Goal: Task Accomplishment & Management: Complete application form

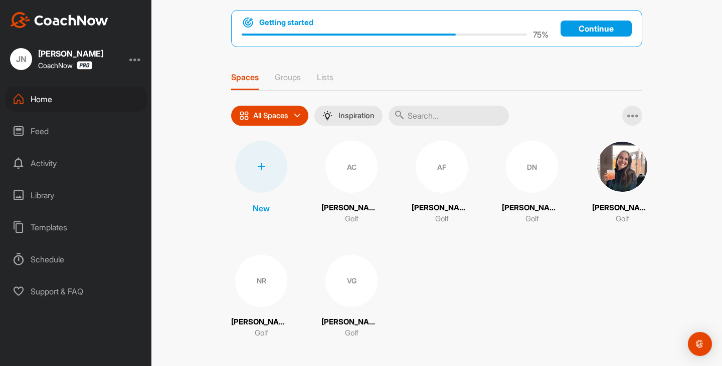
scroll to position [54, 0]
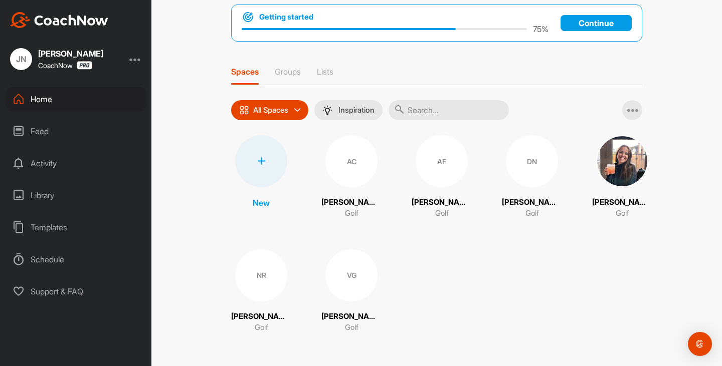
click at [272, 168] on div at bounding box center [261, 161] width 52 height 52
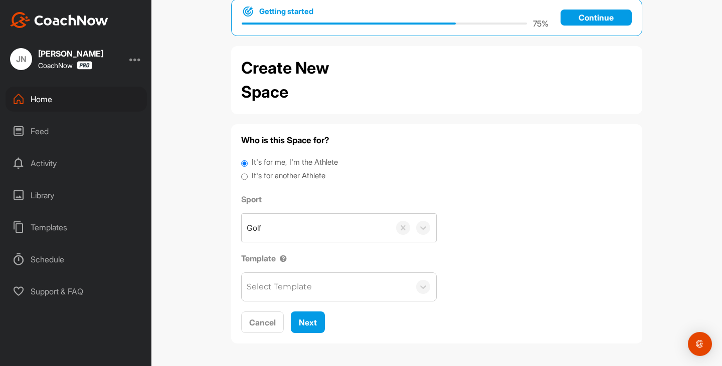
scroll to position [22, 0]
click at [315, 171] on label "It's for another Athlete" at bounding box center [289, 176] width 74 height 12
click at [248, 171] on input "It's for another Athlete" at bounding box center [244, 177] width 7 height 14
radio input "true"
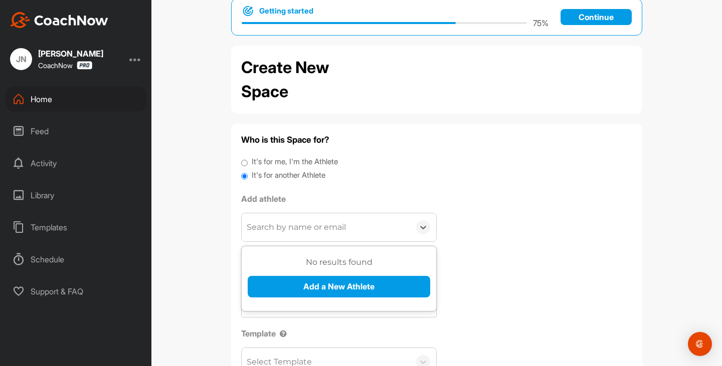
click at [321, 230] on div "Search by name or email" at bounding box center [296, 227] width 99 height 12
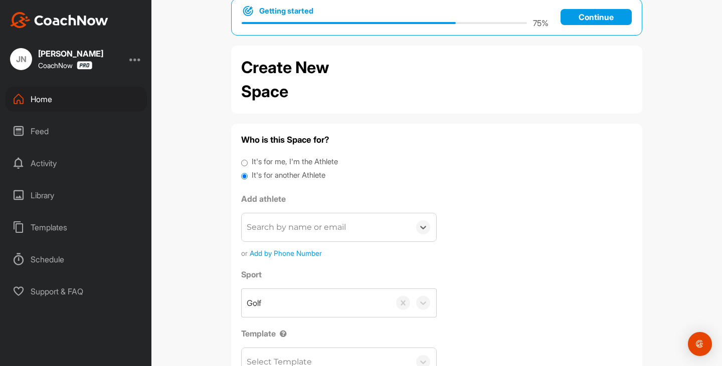
click at [321, 230] on div "Search by name or email" at bounding box center [296, 227] width 99 height 12
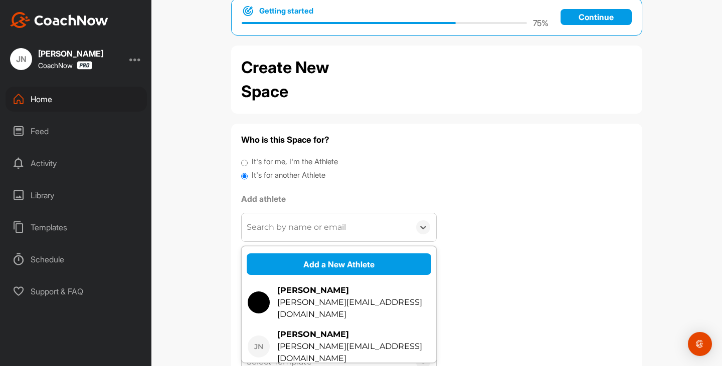
click at [321, 230] on div "Search by name or email" at bounding box center [296, 227] width 99 height 12
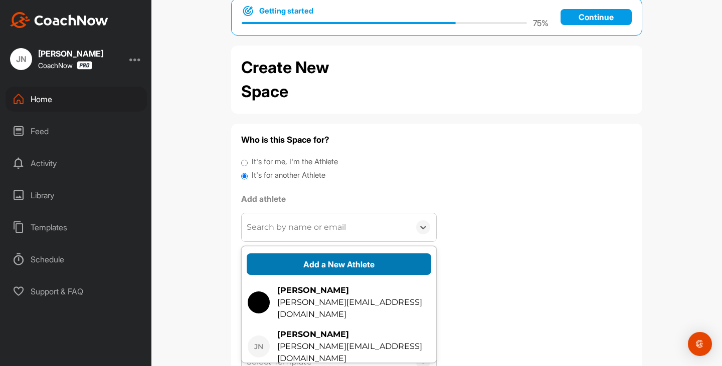
click at [323, 267] on button "Add a New Athlete" at bounding box center [339, 265] width 184 height 22
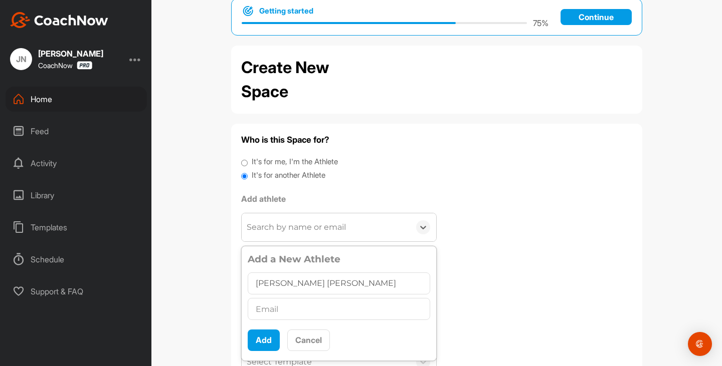
type input "[PERSON_NAME] [PERSON_NAME]"
click at [322, 297] on div at bounding box center [339, 309] width 182 height 26
click at [324, 314] on input "text" at bounding box center [339, 309] width 182 height 22
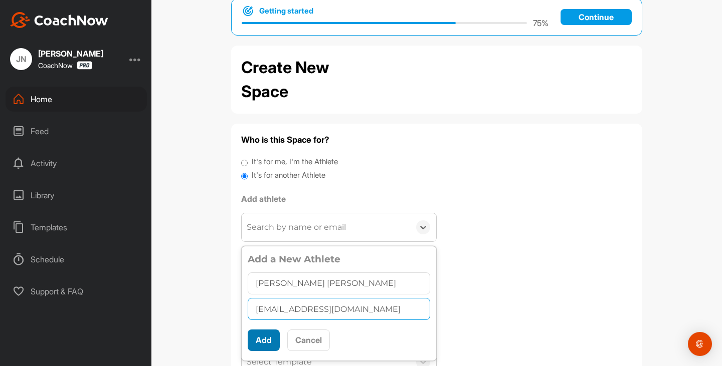
type input "[EMAIL_ADDRESS][DOMAIN_NAME]"
click at [270, 336] on button "Add" at bounding box center [264, 341] width 32 height 22
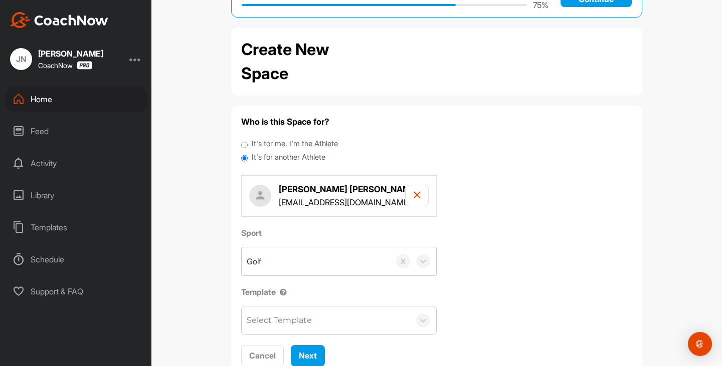
scroll to position [73, 0]
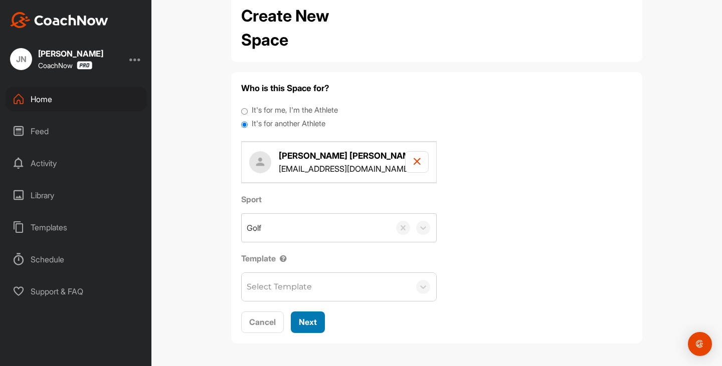
click at [315, 326] on button "Next" at bounding box center [308, 323] width 34 height 22
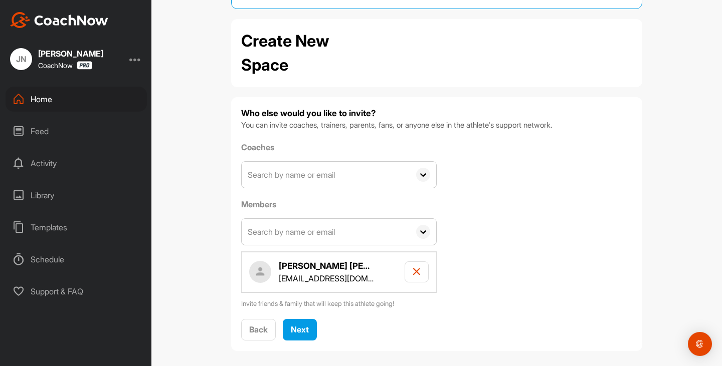
scroll to position [56, 0]
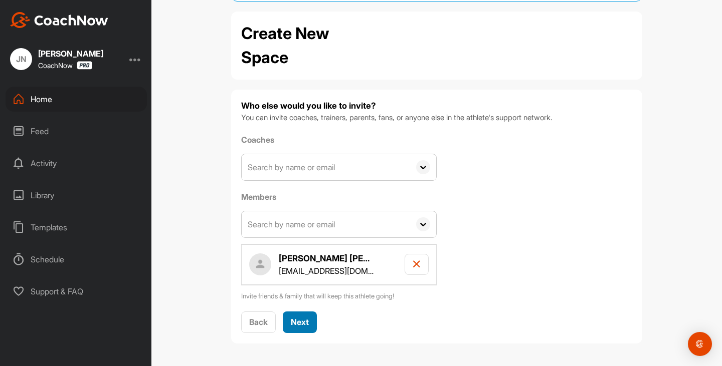
click at [301, 319] on span "Next" at bounding box center [300, 322] width 18 height 10
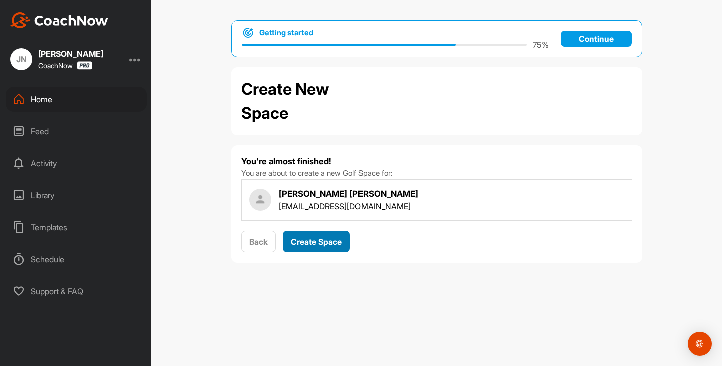
click at [315, 244] on span "Create Space" at bounding box center [316, 242] width 51 height 10
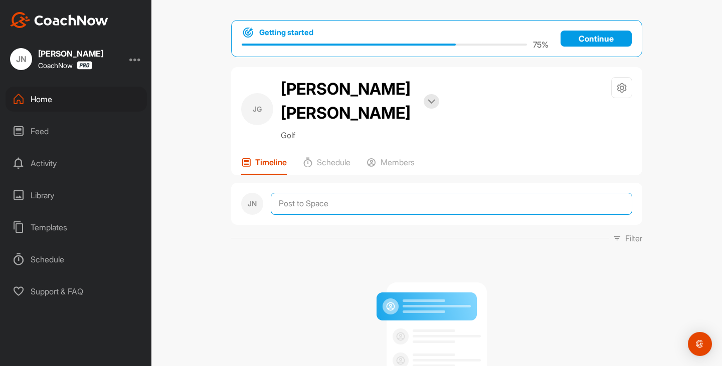
click at [326, 193] on textarea at bounding box center [451, 204] width 361 height 22
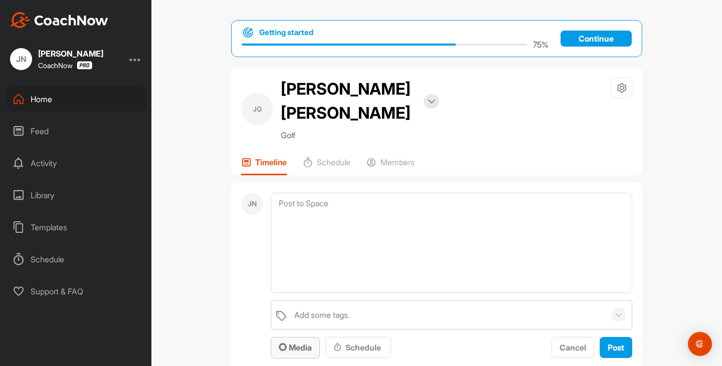
click at [299, 343] on span "Media" at bounding box center [295, 348] width 33 height 10
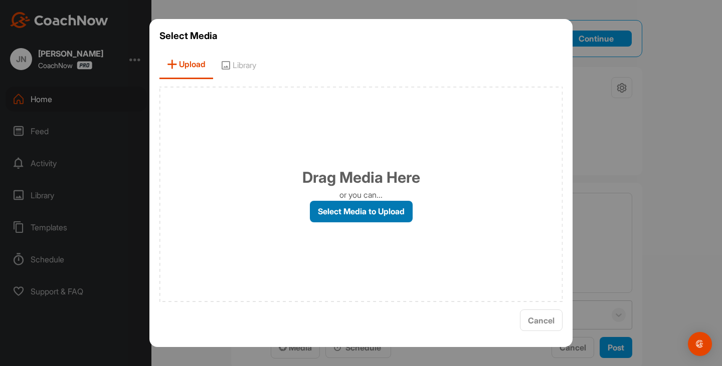
click at [379, 207] on label "Select Media to Upload" at bounding box center [361, 212] width 103 height 22
click at [0, 0] on input "Select Media to Upload" at bounding box center [0, 0] width 0 height 0
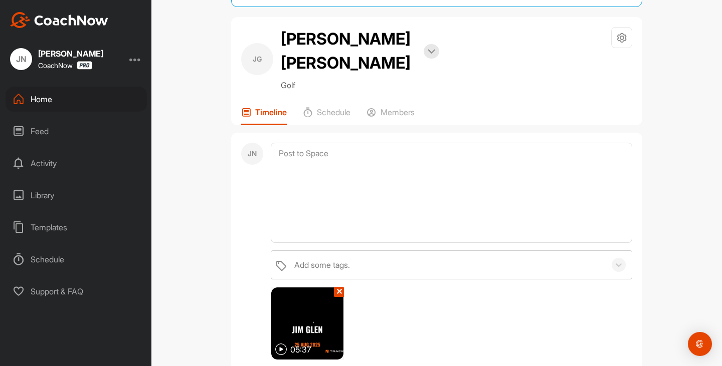
scroll to position [100, 0]
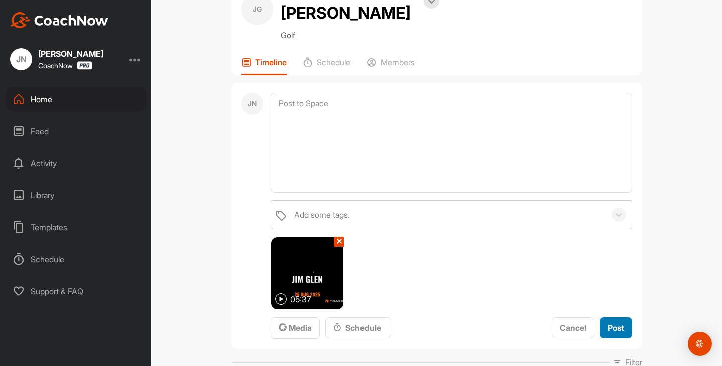
click at [615, 323] on span "Post" at bounding box center [615, 328] width 17 height 10
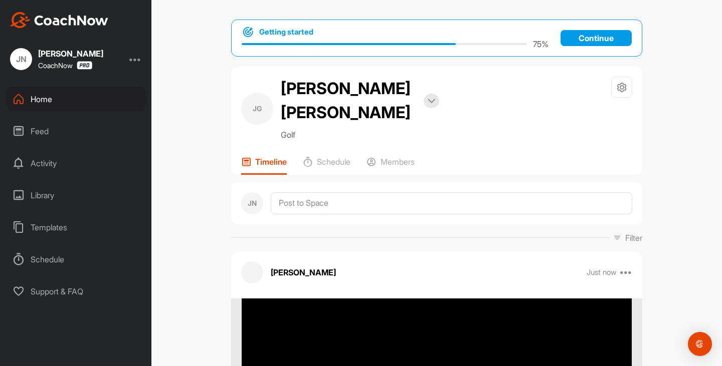
scroll to position [0, 0]
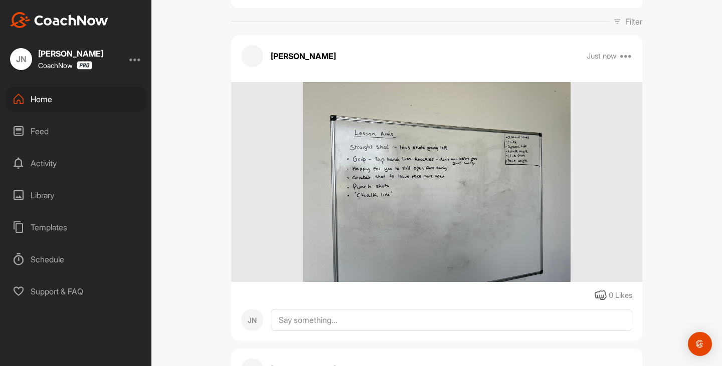
scroll to position [212, 0]
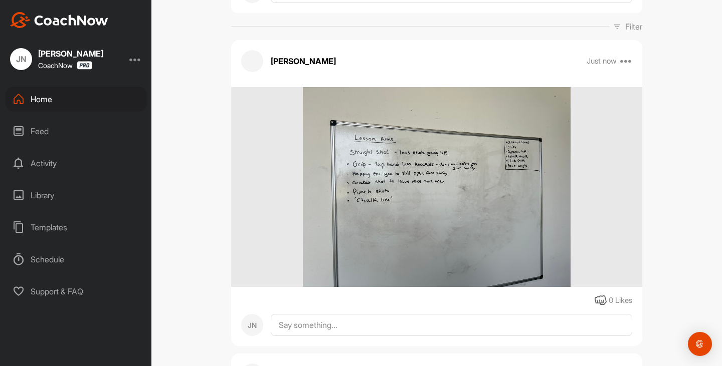
click at [384, 145] on img at bounding box center [436, 187] width 267 height 200
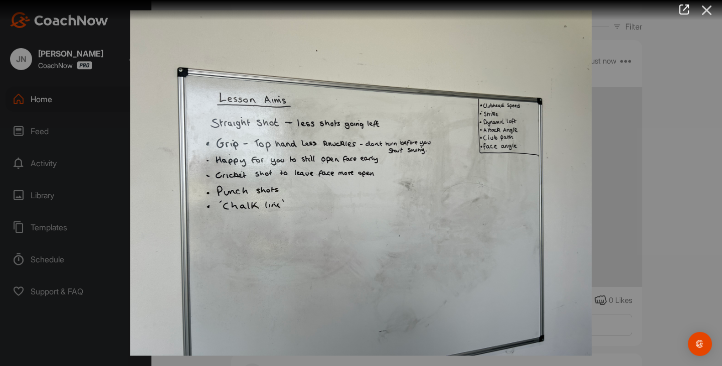
click at [706, 16] on icon at bounding box center [706, 10] width 23 height 19
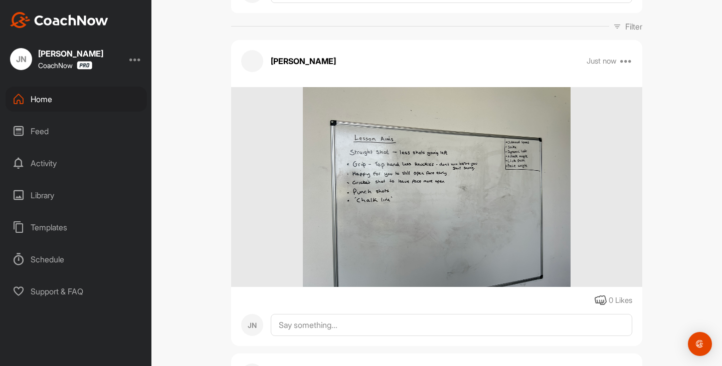
click at [60, 101] on div "Home" at bounding box center [76, 99] width 141 height 25
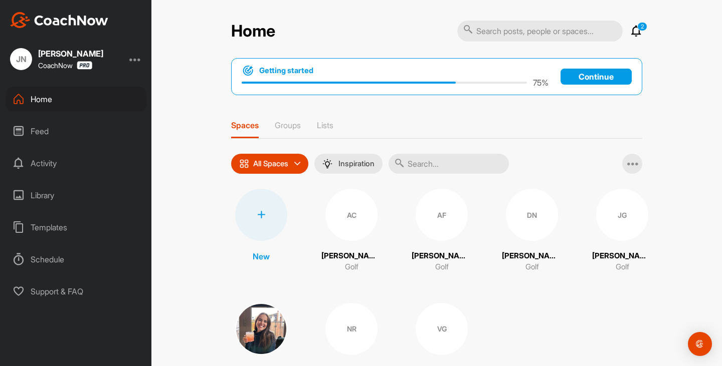
click at [237, 213] on div at bounding box center [261, 215] width 52 height 52
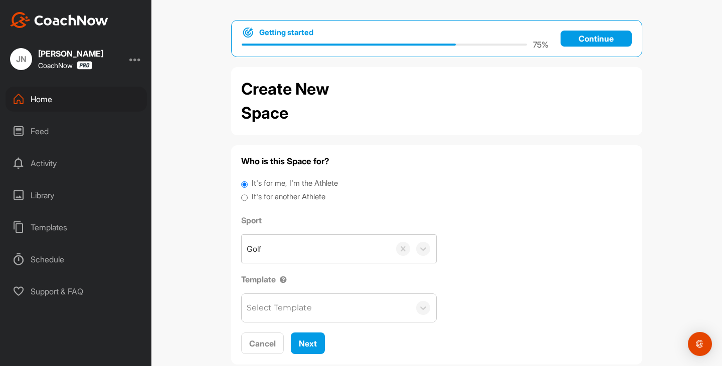
scroll to position [22, 0]
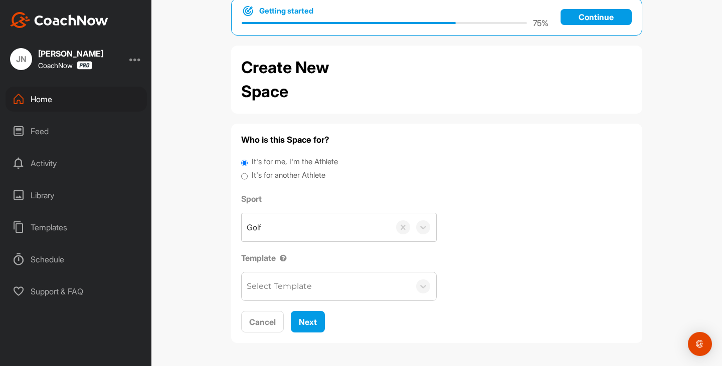
click at [291, 302] on div "Who is this Space for? It's for me, I'm the Athlete It's for another Athlete Sp…" at bounding box center [436, 233] width 391 height 199
click at [290, 288] on div "Select Template" at bounding box center [279, 287] width 65 height 12
click at [320, 239] on div "Golf" at bounding box center [316, 227] width 148 height 28
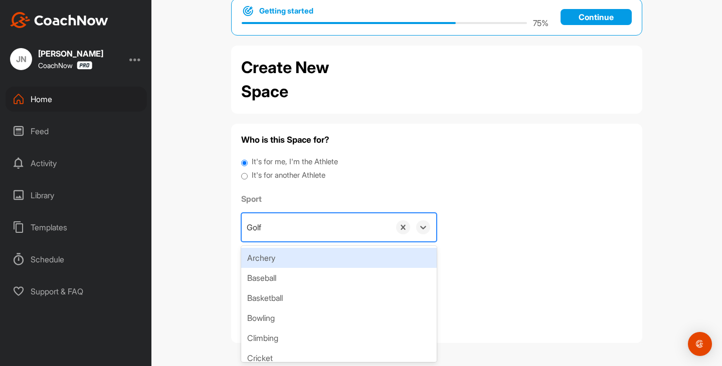
click at [317, 172] on label "It's for another Athlete" at bounding box center [289, 176] width 74 height 12
click at [248, 172] on input "It's for another Athlete" at bounding box center [244, 177] width 7 height 14
radio input "true"
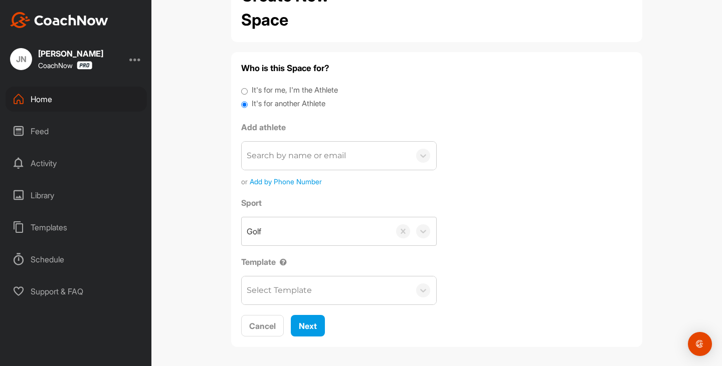
scroll to position [97, 0]
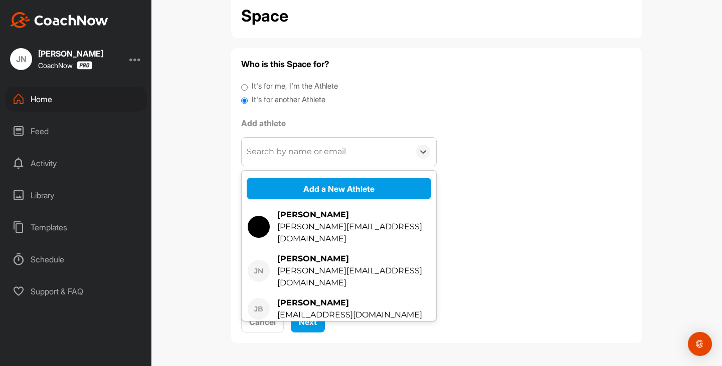
click at [325, 158] on div "Search by name or email" at bounding box center [326, 152] width 168 height 28
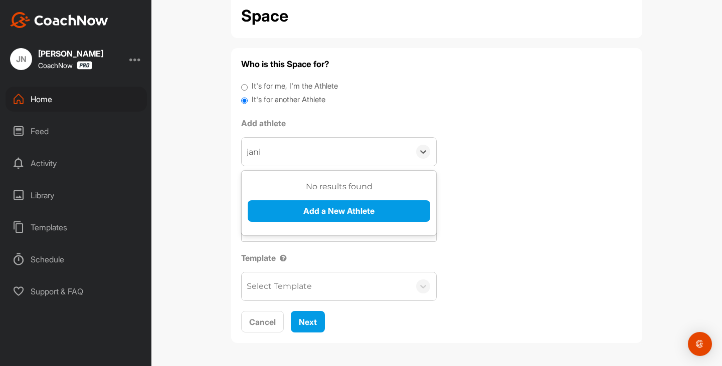
type input "janis"
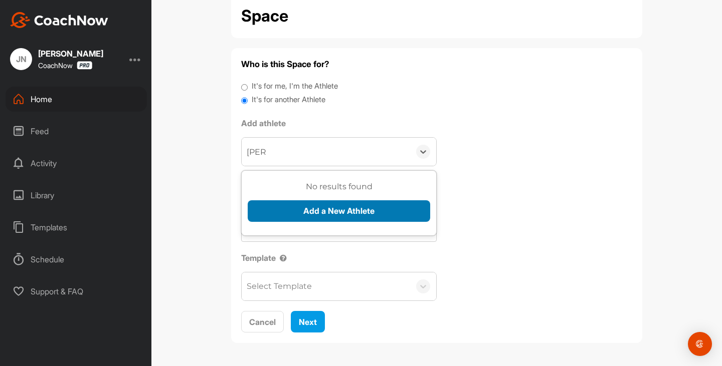
click at [354, 208] on button "Add a New Athlete" at bounding box center [339, 211] width 182 height 22
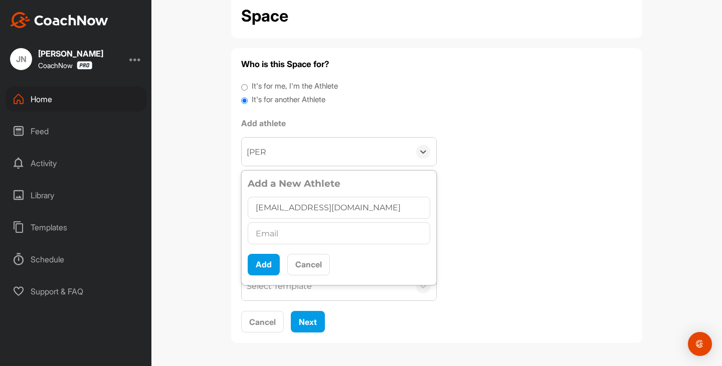
drag, startPoint x: 349, startPoint y: 212, endPoint x: 248, endPoint y: 230, distance: 102.8
click at [248, 230] on div "janisglen@hotmail.com" at bounding box center [339, 221] width 182 height 52
type input "janisglen@hotmail.com"
click at [301, 232] on input "text" at bounding box center [339, 233] width 182 height 22
paste input "janisglen@hotmail.com"
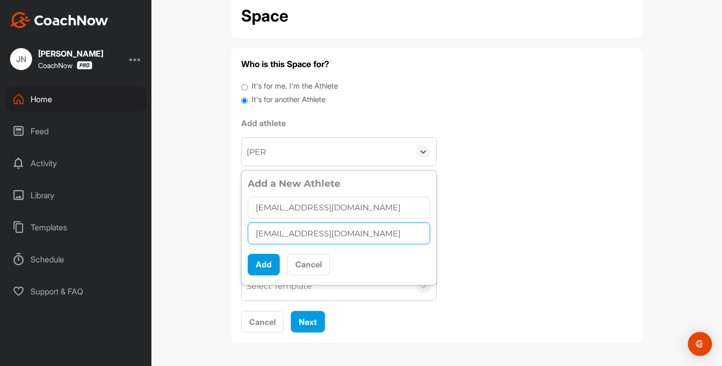
type input "janisglen@hotmail.com"
drag, startPoint x: 356, startPoint y: 206, endPoint x: 285, endPoint y: 216, distance: 71.9
click at [285, 216] on input "janisglen@hotmail.com" at bounding box center [339, 208] width 182 height 22
click at [360, 202] on input "janisglen@hotmail.com" at bounding box center [339, 208] width 182 height 22
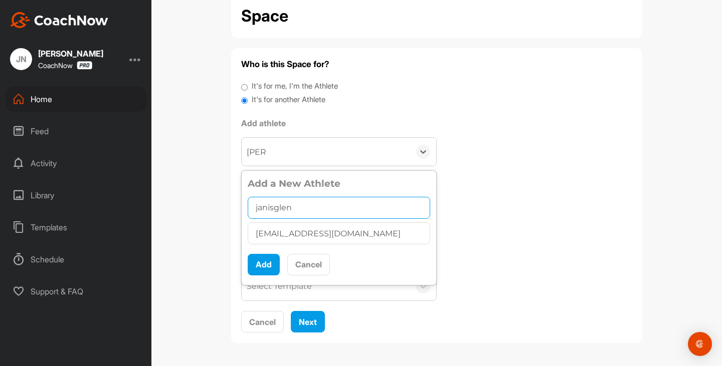
click at [273, 209] on input "janisglen" at bounding box center [339, 208] width 182 height 22
click at [271, 207] on input "janisglen" at bounding box center [339, 208] width 182 height 22
click at [255, 208] on input "janis glen" at bounding box center [339, 208] width 182 height 22
click at [278, 206] on input "Janis glen" at bounding box center [339, 208] width 182 height 22
type input "Janis Glen"
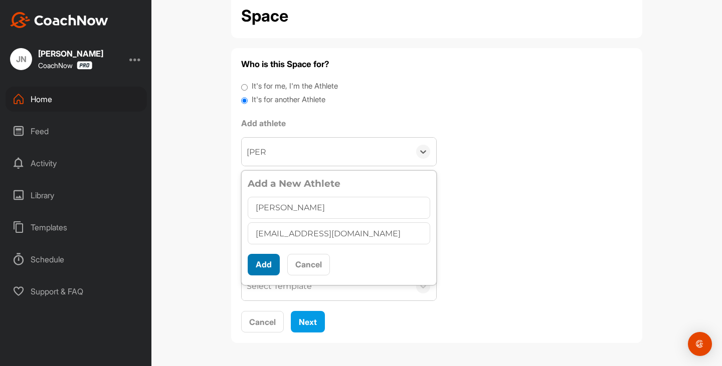
click at [258, 266] on button "Add" at bounding box center [264, 265] width 32 height 22
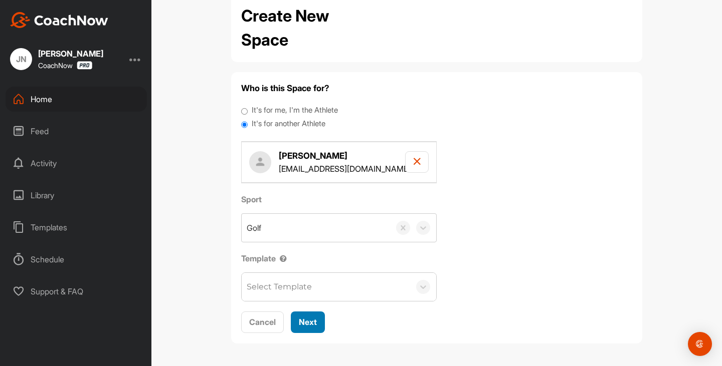
click at [309, 319] on span "Next" at bounding box center [308, 322] width 18 height 10
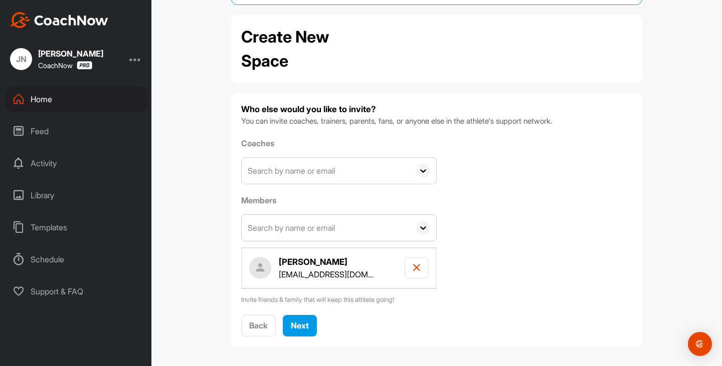
scroll to position [56, 0]
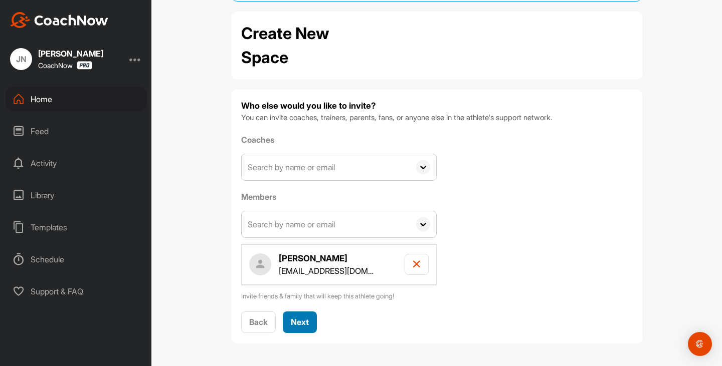
click at [309, 323] on button "Next" at bounding box center [300, 323] width 34 height 22
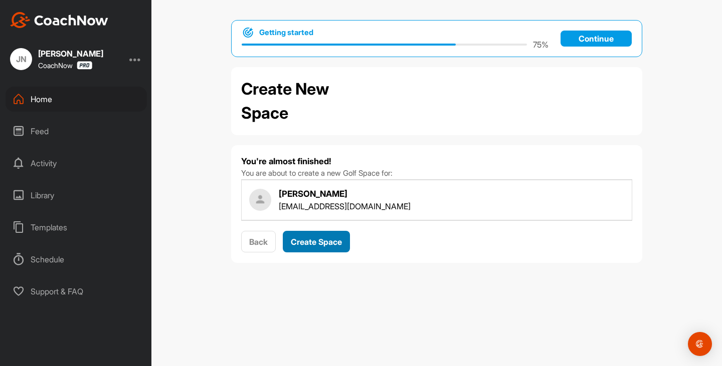
click at [339, 248] on button "Create Space" at bounding box center [316, 242] width 67 height 22
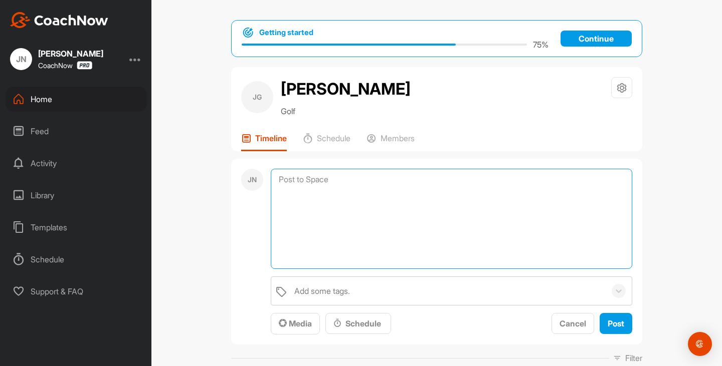
click at [297, 179] on textarea at bounding box center [451, 219] width 361 height 100
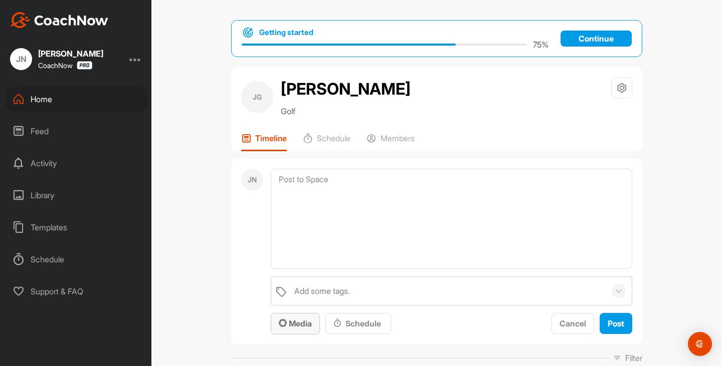
click at [297, 319] on span "Media" at bounding box center [295, 324] width 33 height 10
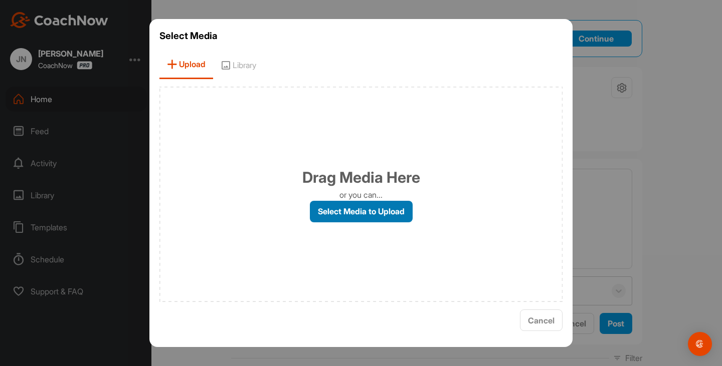
click at [369, 210] on label "Select Media to Upload" at bounding box center [361, 212] width 103 height 22
click at [0, 0] on input "Select Media to Upload" at bounding box center [0, 0] width 0 height 0
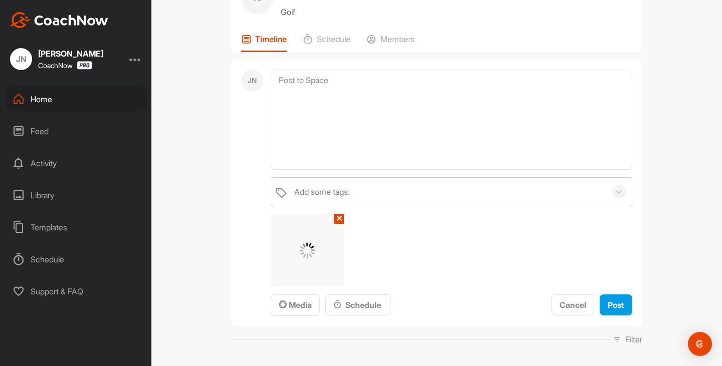
scroll to position [100, 0]
click at [611, 295] on button "Post" at bounding box center [615, 305] width 33 height 22
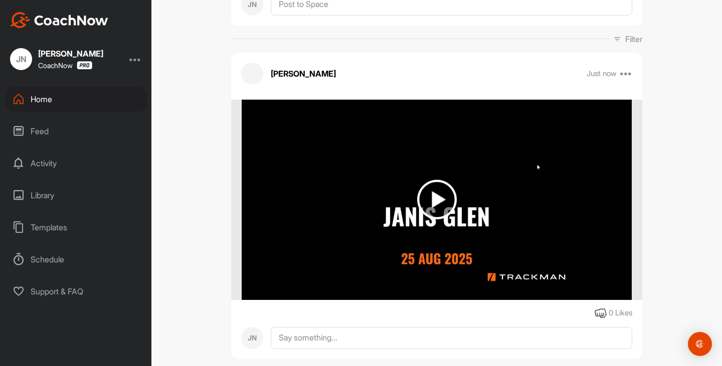
scroll to position [0, 0]
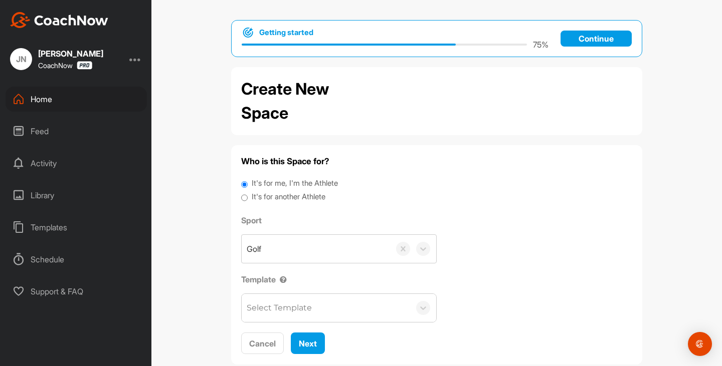
click at [55, 106] on div "Home" at bounding box center [76, 99] width 141 height 25
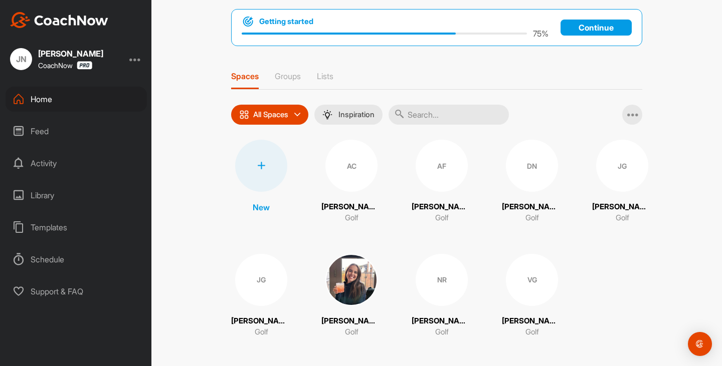
scroll to position [54, 0]
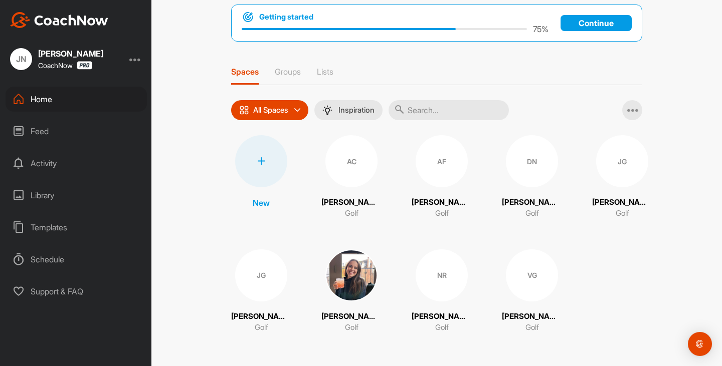
click at [259, 159] on icon at bounding box center [261, 161] width 8 height 8
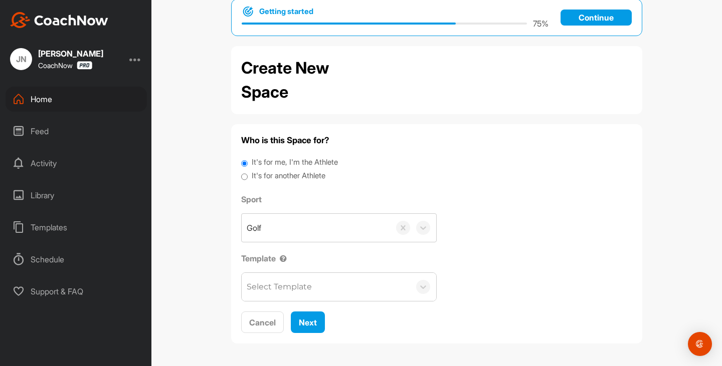
scroll to position [22, 0]
click at [294, 182] on div "It's for another Athlete" at bounding box center [436, 177] width 391 height 14
click at [299, 173] on label "It's for another Athlete" at bounding box center [289, 176] width 74 height 12
click at [248, 173] on input "It's for another Athlete" at bounding box center [244, 177] width 7 height 14
radio input "true"
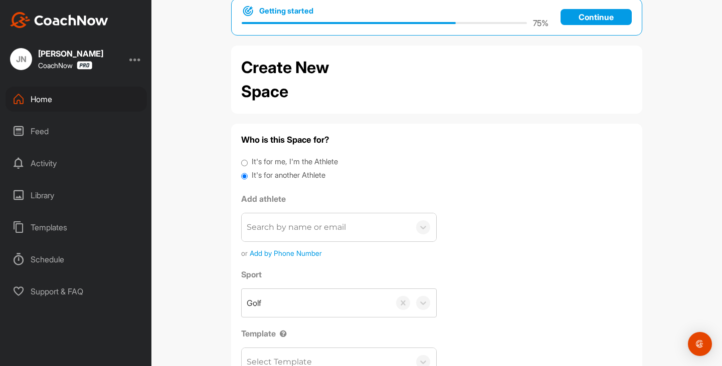
click at [297, 226] on div "Search by name or email" at bounding box center [296, 227] width 99 height 12
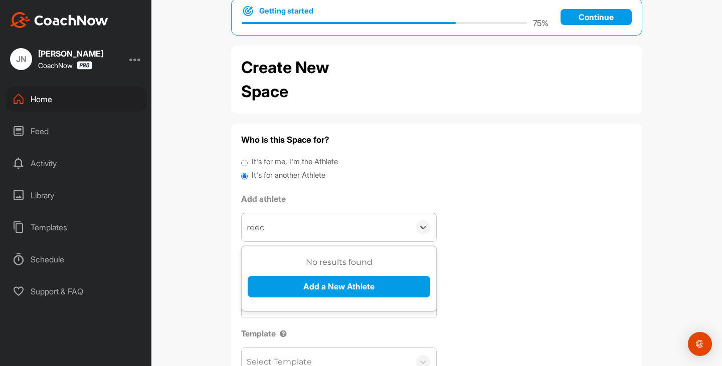
type input "reece"
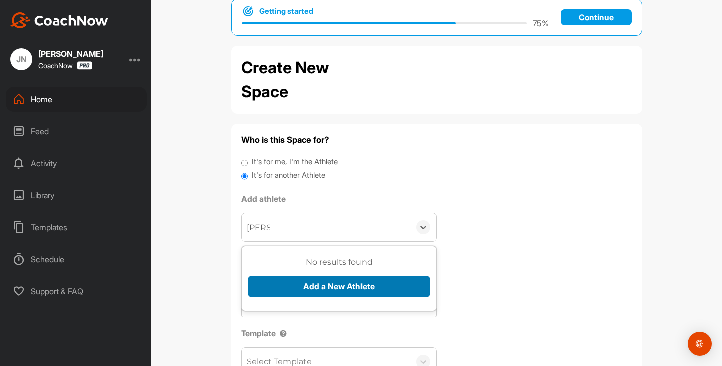
click at [364, 283] on button "Add a New Athlete" at bounding box center [339, 287] width 182 height 22
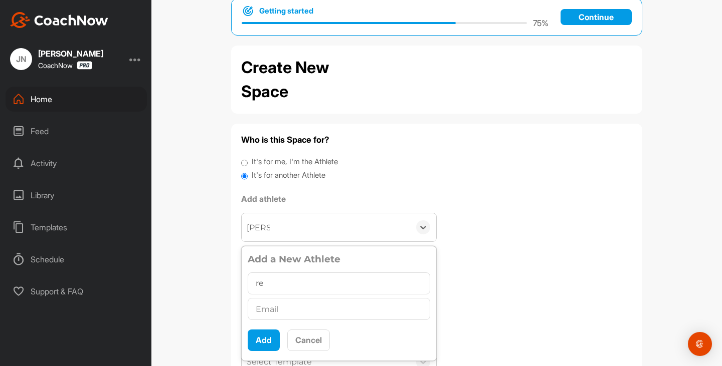
type input "r"
type input "Reece Reeder"
click at [310, 313] on input "text" at bounding box center [339, 309] width 182 height 22
type input "R"
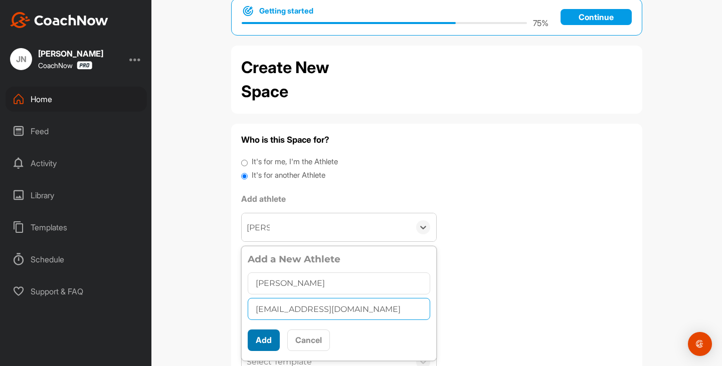
type input "reecereeder123@gmail.com"
click at [267, 342] on button "Add" at bounding box center [264, 341] width 32 height 22
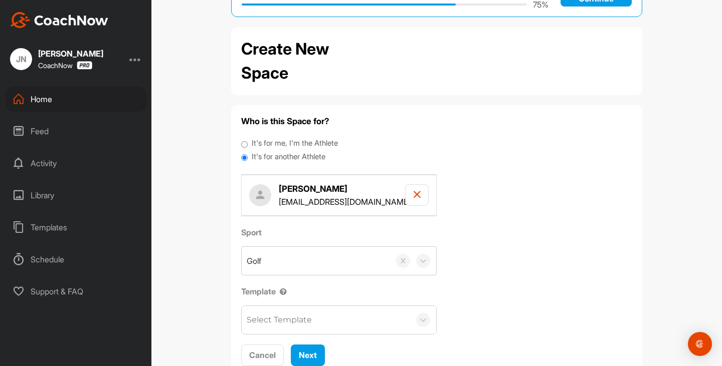
scroll to position [73, 0]
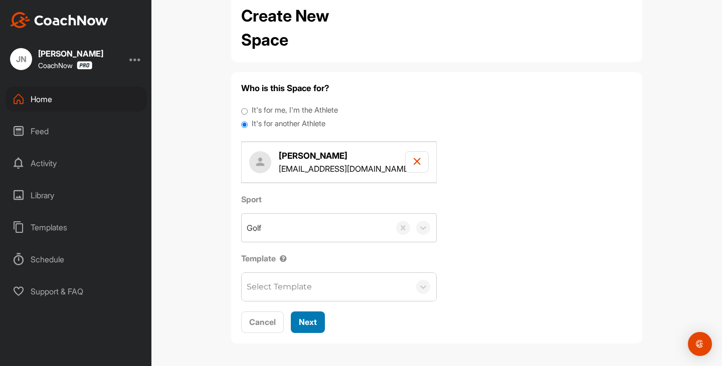
click at [309, 324] on span "Next" at bounding box center [308, 322] width 18 height 10
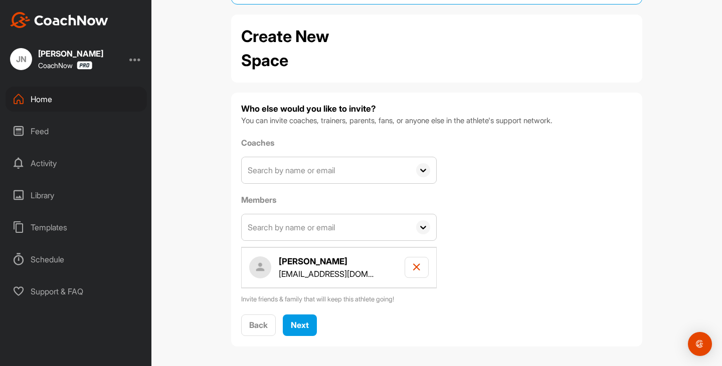
scroll to position [56, 0]
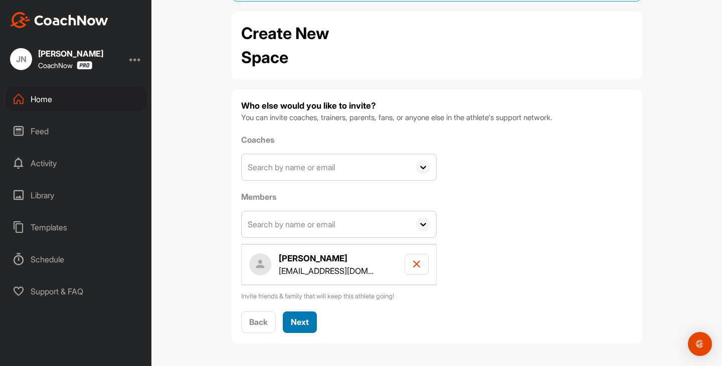
click at [300, 324] on span "Next" at bounding box center [300, 322] width 18 height 10
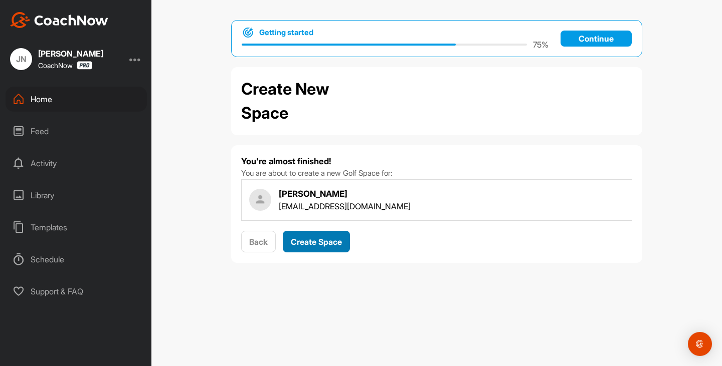
click at [335, 234] on button "Create Space" at bounding box center [316, 242] width 67 height 22
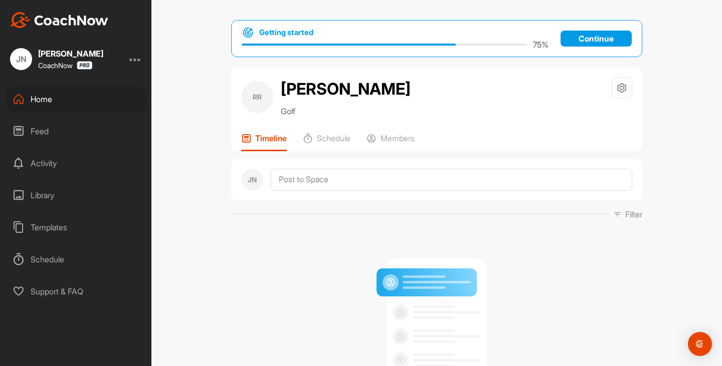
click at [317, 193] on div "JN" at bounding box center [436, 180] width 411 height 42
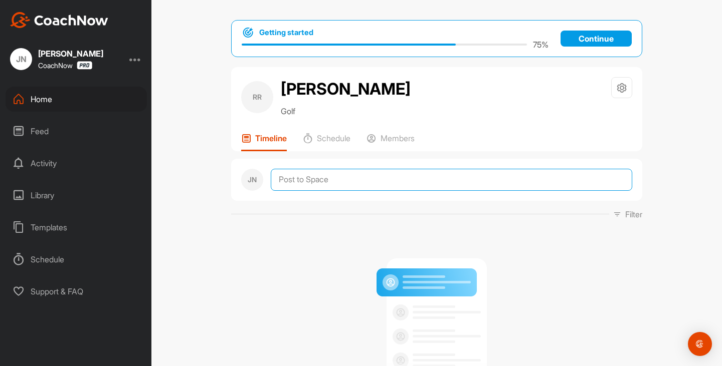
click at [318, 187] on textarea at bounding box center [451, 180] width 361 height 22
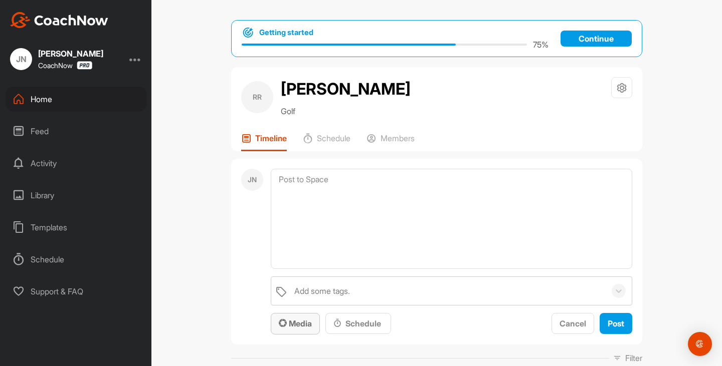
click at [298, 330] on button "Media" at bounding box center [295, 324] width 49 height 22
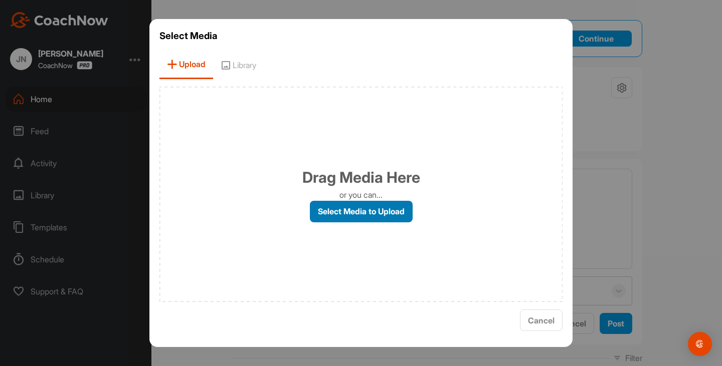
click at [376, 215] on label "Select Media to Upload" at bounding box center [361, 212] width 103 height 22
click at [0, 0] on input "Select Media to Upload" at bounding box center [0, 0] width 0 height 0
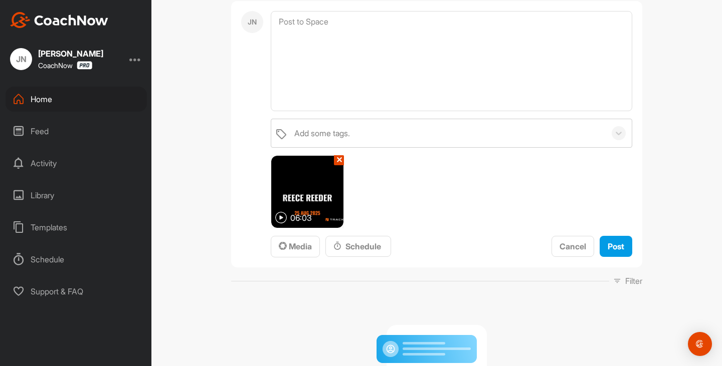
scroll to position [150, 0]
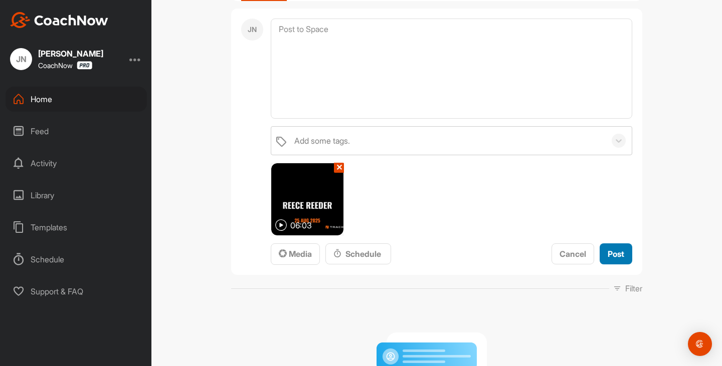
click at [601, 251] on button "Post" at bounding box center [615, 255] width 33 height 22
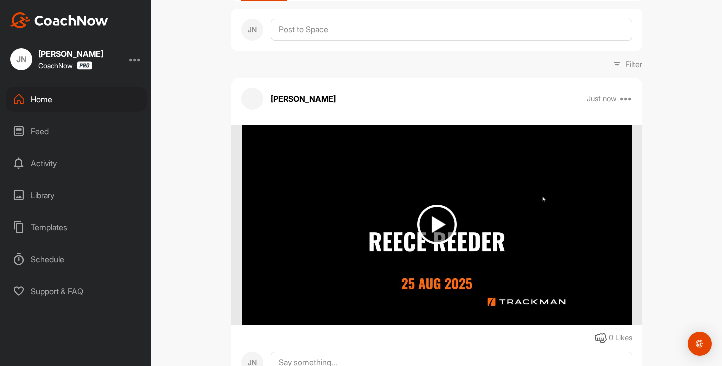
scroll to position [0, 0]
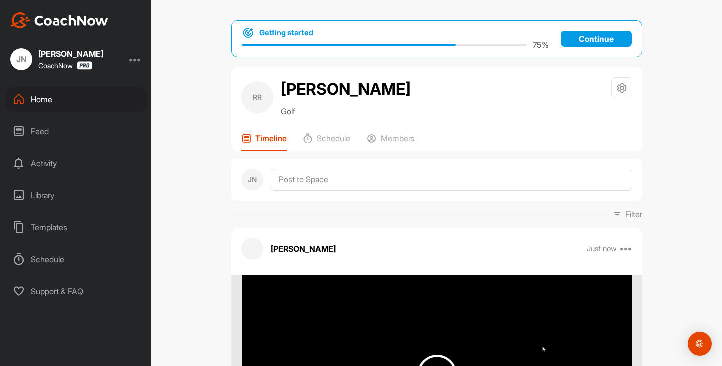
click at [44, 134] on div "Feed" at bounding box center [76, 131] width 141 height 25
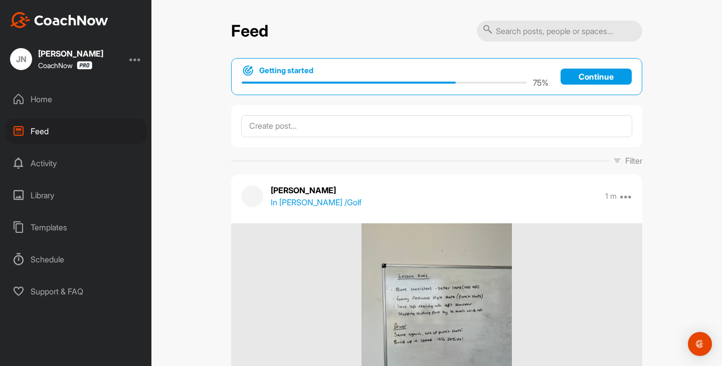
click at [49, 101] on div "Home" at bounding box center [76, 99] width 141 height 25
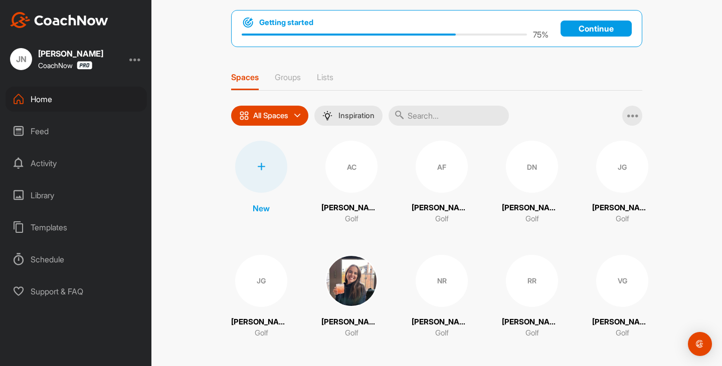
scroll to position [54, 0]
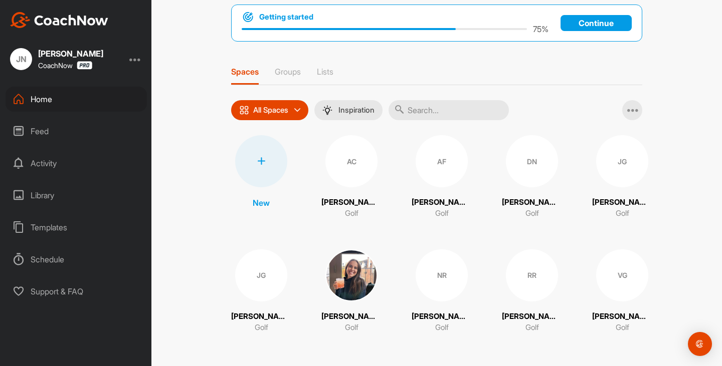
click at [258, 157] on icon at bounding box center [261, 161] width 8 height 8
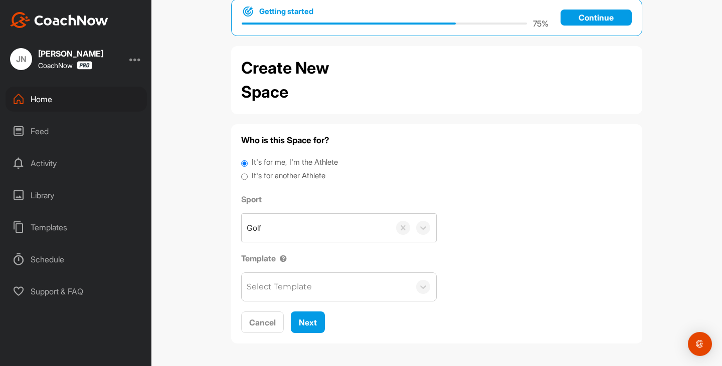
scroll to position [22, 0]
click at [283, 169] on div "It's for me, I'm the Athlete" at bounding box center [436, 163] width 391 height 14
click at [281, 175] on label "It's for another Athlete" at bounding box center [289, 176] width 74 height 12
click at [248, 175] on input "It's for another Athlete" at bounding box center [244, 177] width 7 height 14
radio input "true"
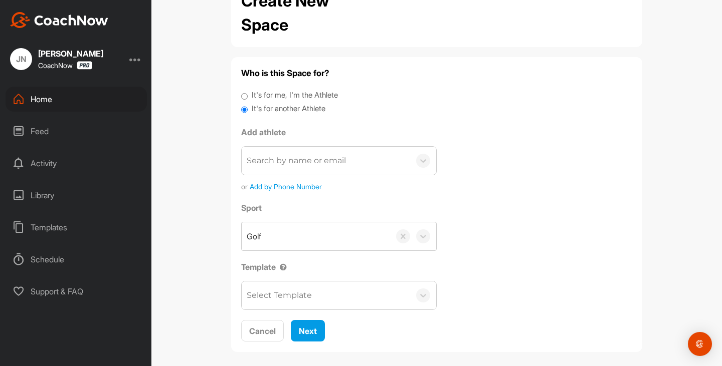
scroll to position [97, 0]
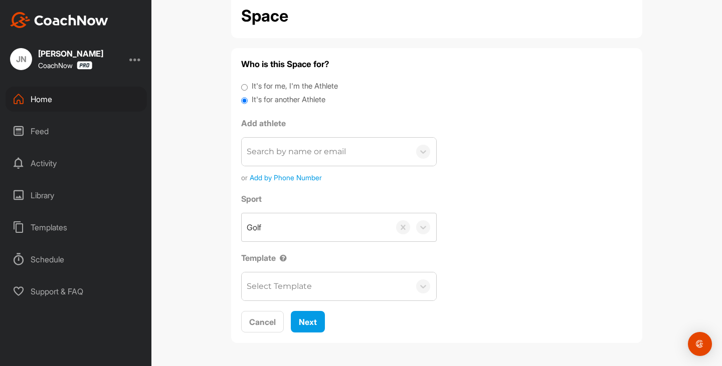
click at [279, 148] on div "Search by name or email" at bounding box center [296, 152] width 99 height 12
click at [322, 169] on div "Search by name or email or Add by Phone Number" at bounding box center [338, 160] width 195 height 46
click at [325, 148] on div "Search by name or email" at bounding box center [296, 152] width 99 height 12
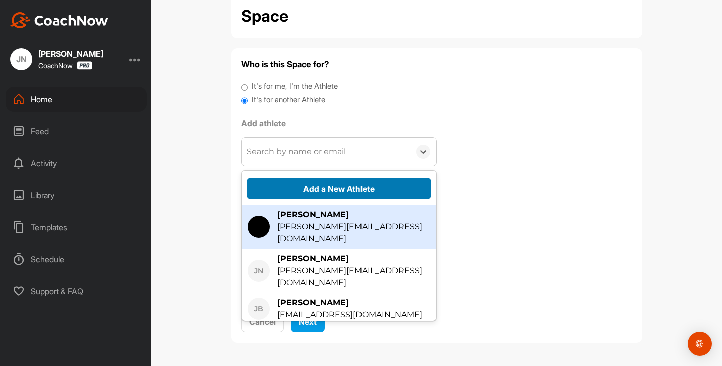
click at [335, 184] on button "Add a New Athlete" at bounding box center [339, 189] width 184 height 22
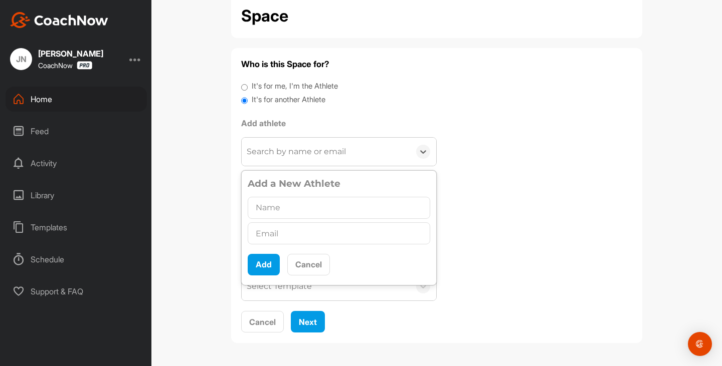
type input "S"
type input "scottymcnichol@hotmail.com"
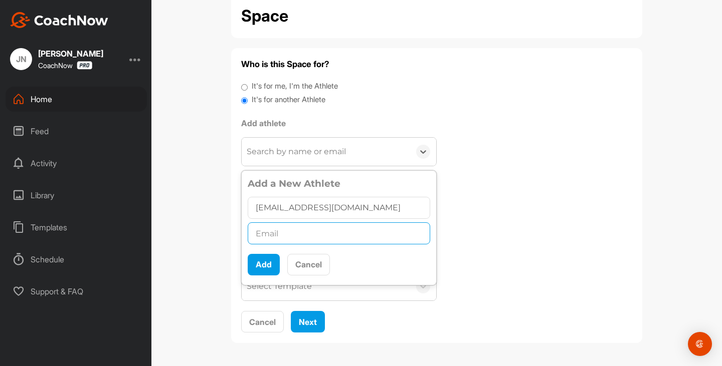
click at [308, 240] on input "text" at bounding box center [339, 233] width 182 height 22
drag, startPoint x: 377, startPoint y: 205, endPoint x: 249, endPoint y: 208, distance: 127.8
click at [249, 208] on input "scottymcnichol@hotmail.com" at bounding box center [339, 208] width 182 height 22
drag, startPoint x: 375, startPoint y: 204, endPoint x: 248, endPoint y: 203, distance: 127.3
click at [248, 203] on input "scottymcnichol@hotmail.com" at bounding box center [339, 208] width 182 height 22
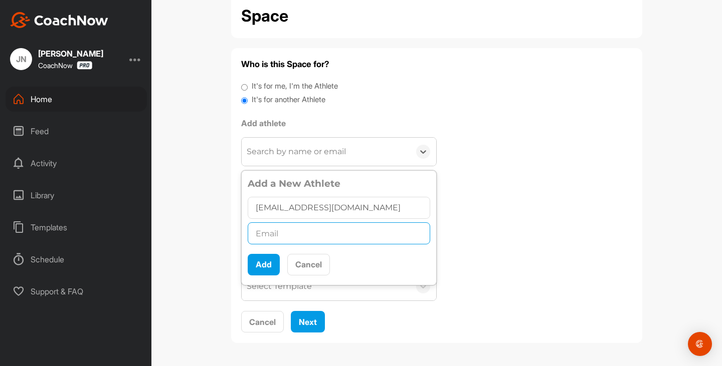
click at [294, 228] on input "text" at bounding box center [339, 233] width 182 height 22
paste input "scottymcnichol@hotmail.com"
type input "scottymcnichol@hotmail.com"
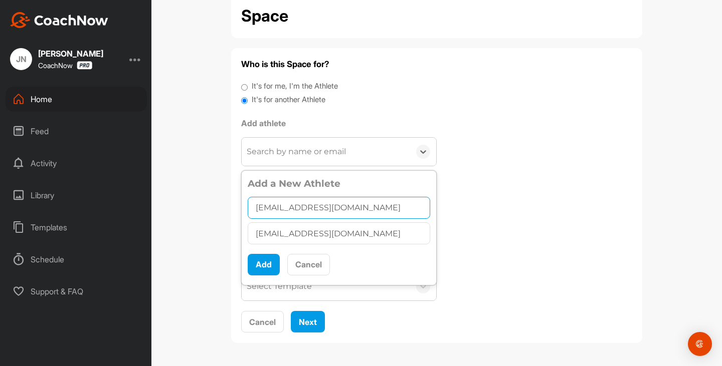
drag, startPoint x: 344, startPoint y: 207, endPoint x: 319, endPoint y: 203, distance: 25.4
click at [319, 203] on input "scottymcnichol@hotmail.com" at bounding box center [339, 208] width 182 height 22
click at [378, 209] on input "scottymcnichol@hotmail.com" at bounding box center [339, 208] width 182 height 22
click at [255, 207] on input "scottymcnichol" at bounding box center [339, 208] width 182 height 22
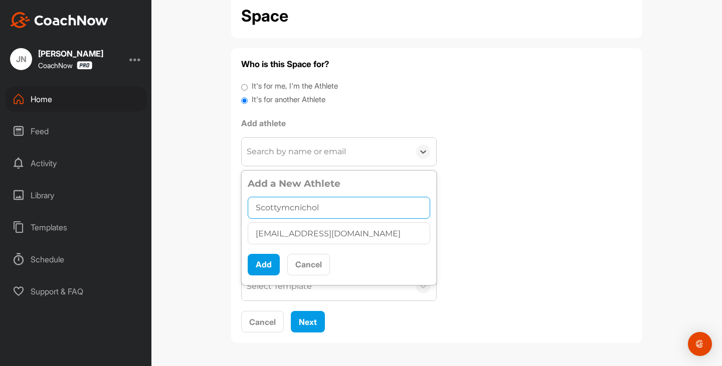
click at [279, 206] on input "Scottymcnichol" at bounding box center [339, 208] width 182 height 22
type input "Scotty Mcnichol"
click at [265, 259] on button "Add" at bounding box center [264, 265] width 32 height 22
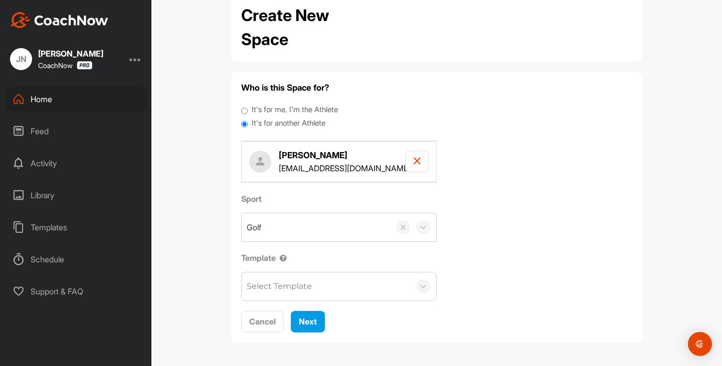
scroll to position [73, 0]
click at [314, 328] on button "Next" at bounding box center [308, 323] width 34 height 22
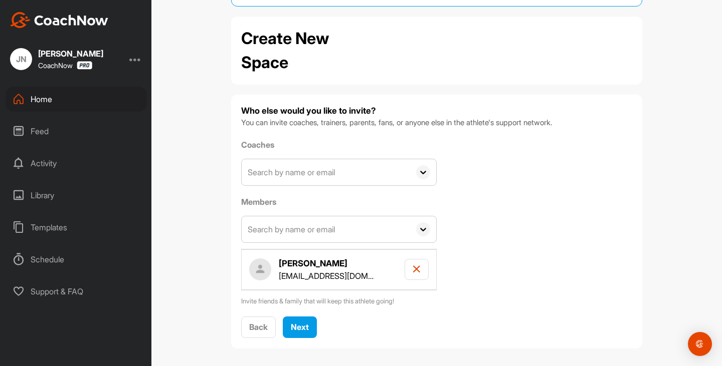
scroll to position [56, 0]
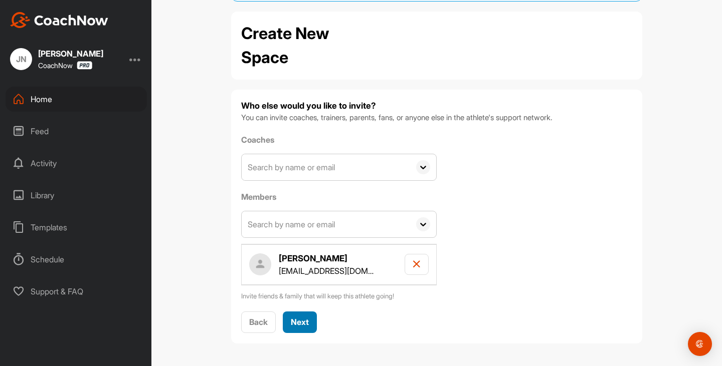
click at [300, 321] on span "Next" at bounding box center [300, 322] width 18 height 10
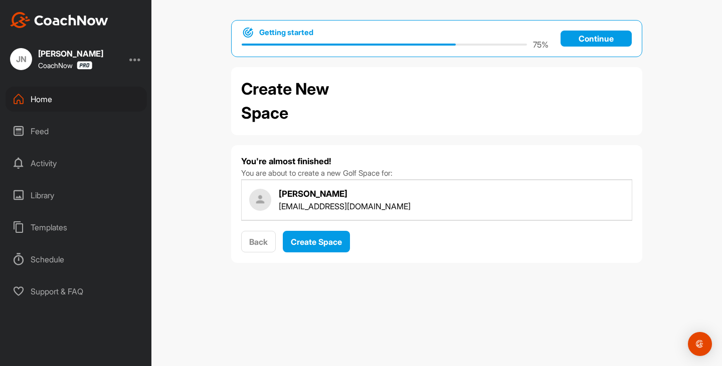
scroll to position [0, 0]
click at [309, 243] on span "Create Space" at bounding box center [316, 242] width 51 height 10
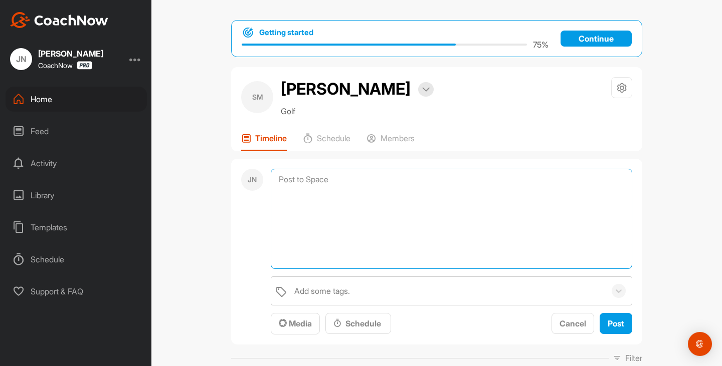
click at [295, 180] on textarea at bounding box center [451, 219] width 361 height 100
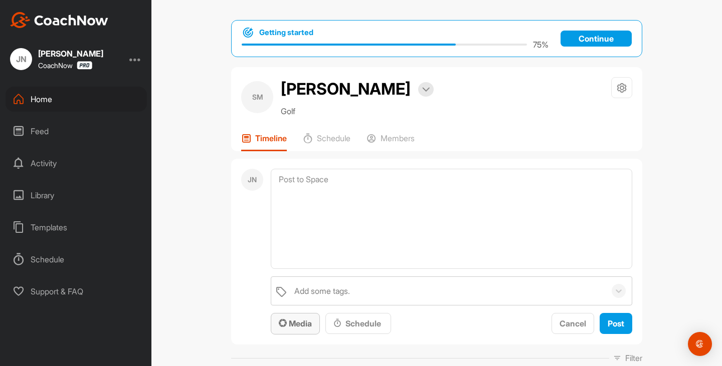
click at [284, 330] on button "Media" at bounding box center [295, 324] width 49 height 22
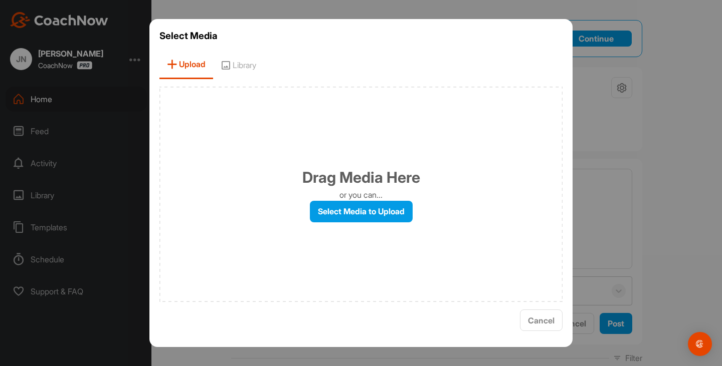
click at [330, 195] on div "Drag Media Here or you can... Select Media to Upload" at bounding box center [360, 194] width 403 height 215
click at [336, 210] on label "Select Media to Upload" at bounding box center [361, 212] width 103 height 22
click at [0, 0] on input "Select Media to Upload" at bounding box center [0, 0] width 0 height 0
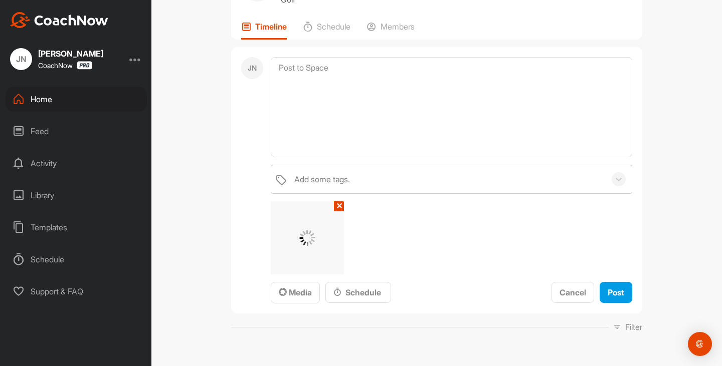
scroll to position [100, 0]
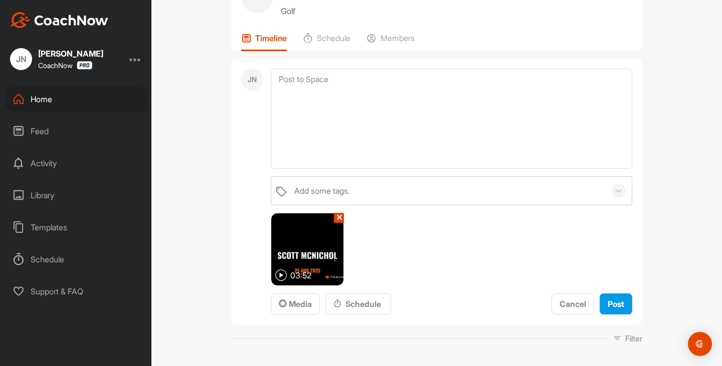
click at [279, 270] on img at bounding box center [281, 276] width 12 height 12
click at [279, 274] on img at bounding box center [281, 276] width 12 height 12
click at [607, 299] on span "Post" at bounding box center [615, 304] width 17 height 10
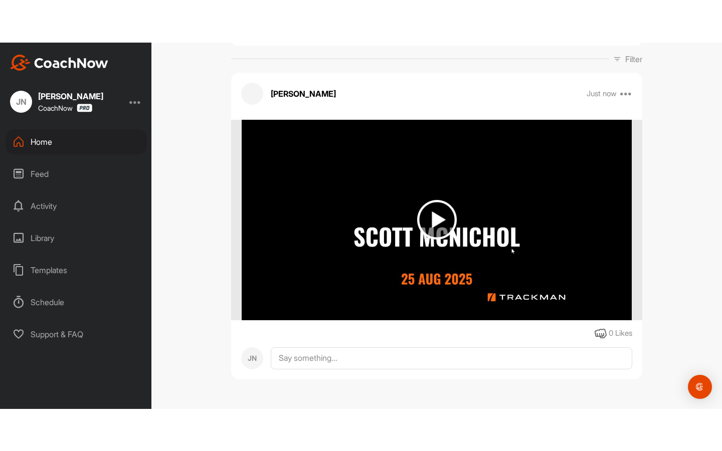
scroll to position [198, 0]
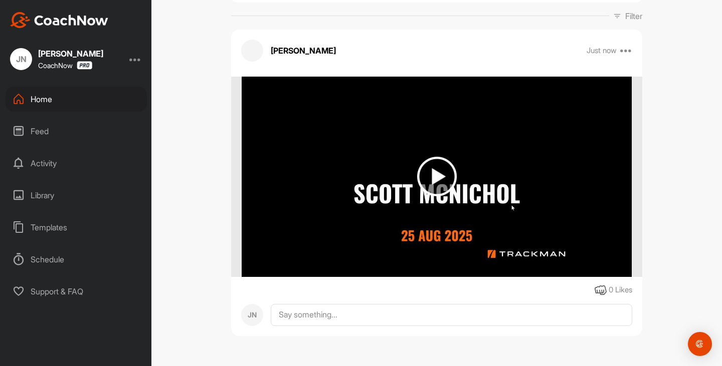
click at [422, 183] on img at bounding box center [437, 177] width 40 height 40
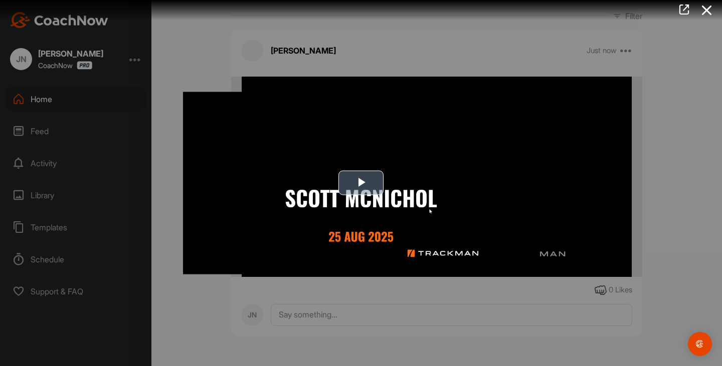
click at [361, 183] on span "Video Player" at bounding box center [361, 183] width 0 height 0
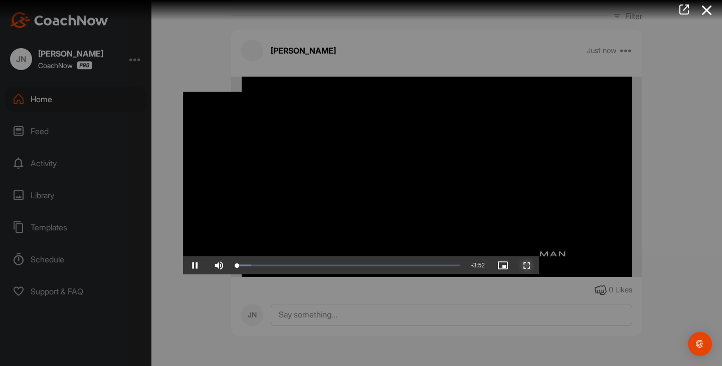
click at [527, 266] on span "Video Player" at bounding box center [527, 266] width 24 height 0
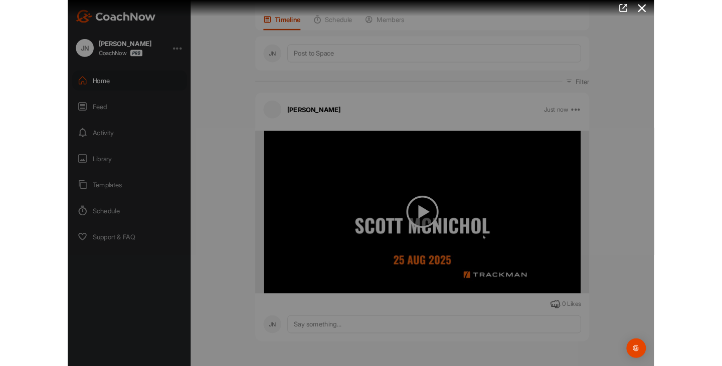
scroll to position [114, 0]
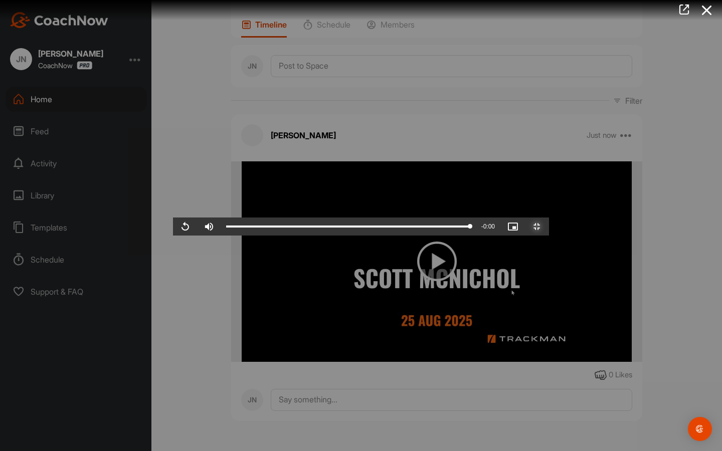
click at [549, 226] on span "Video Player" at bounding box center [537, 226] width 24 height 0
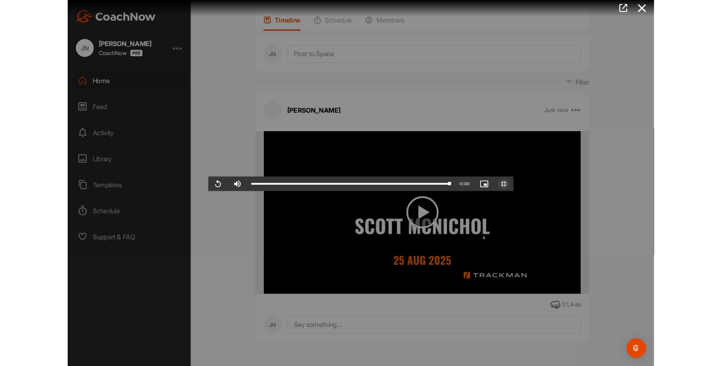
scroll to position [198, 0]
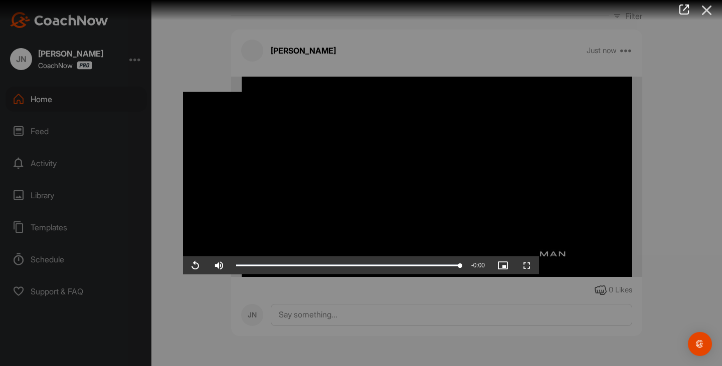
click at [708, 8] on icon at bounding box center [706, 10] width 23 height 19
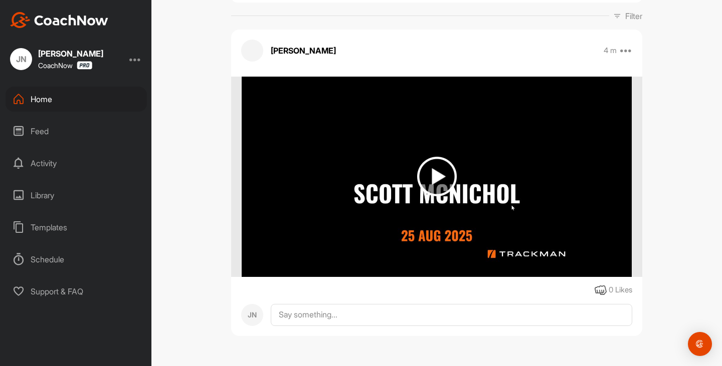
scroll to position [0, 0]
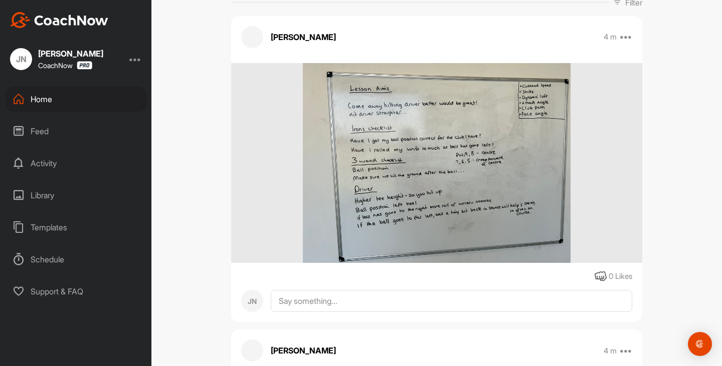
scroll to position [12, 0]
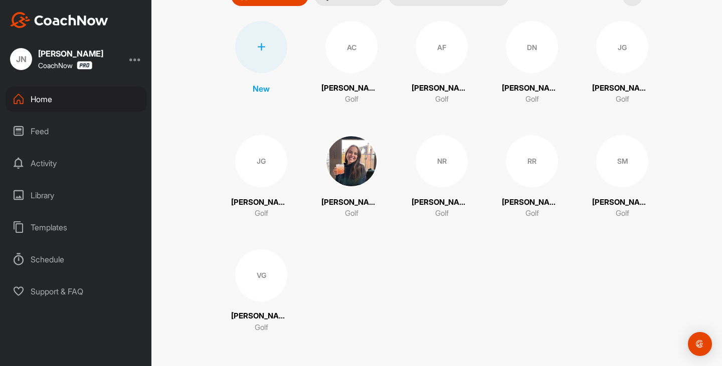
scroll to position [118, 0]
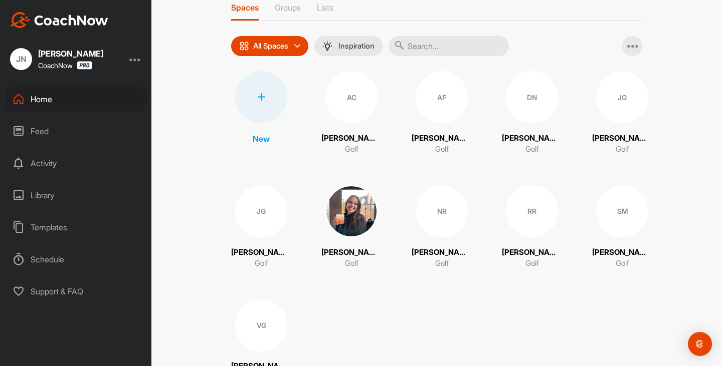
click at [260, 109] on div at bounding box center [261, 97] width 52 height 52
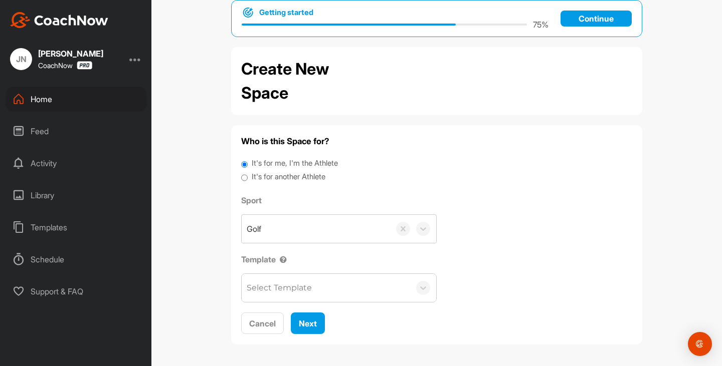
scroll to position [22, 0]
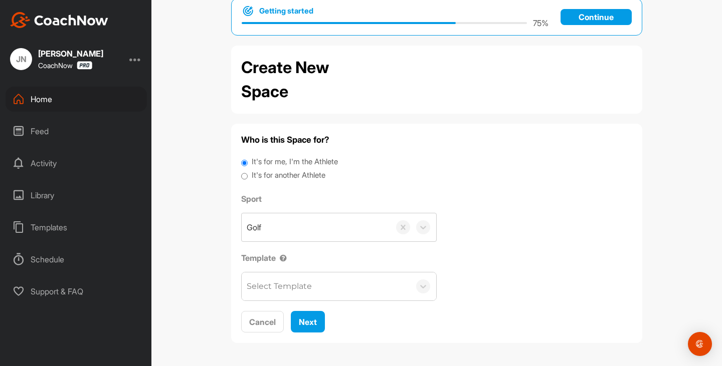
click at [283, 178] on label "It's for another Athlete" at bounding box center [289, 176] width 74 height 12
click at [248, 178] on input "It's for another Athlete" at bounding box center [244, 177] width 7 height 14
radio input "true"
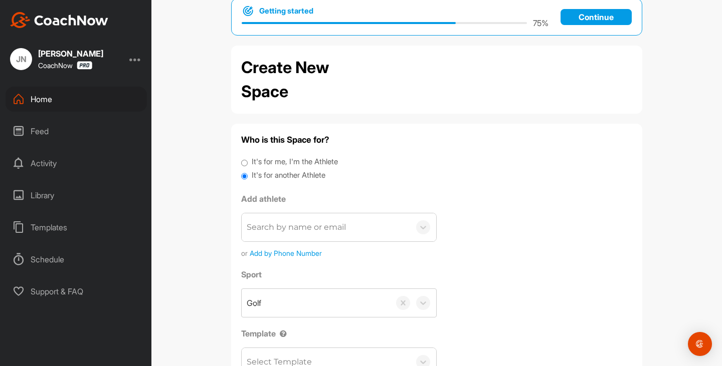
click at [299, 237] on div "Search by name or email" at bounding box center [326, 227] width 168 height 28
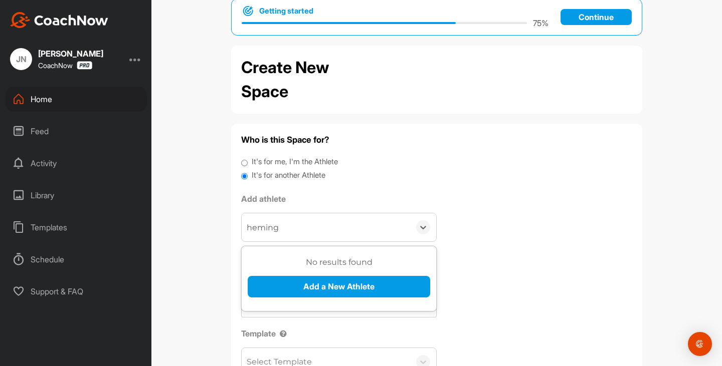
type input "hemingb"
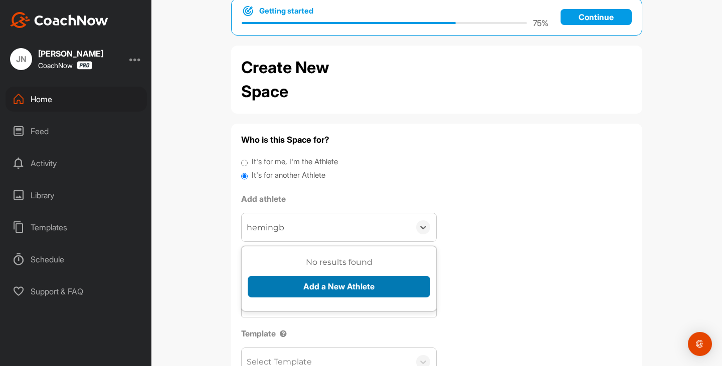
click at [318, 282] on button "Add a New Athlete" at bounding box center [339, 287] width 182 height 22
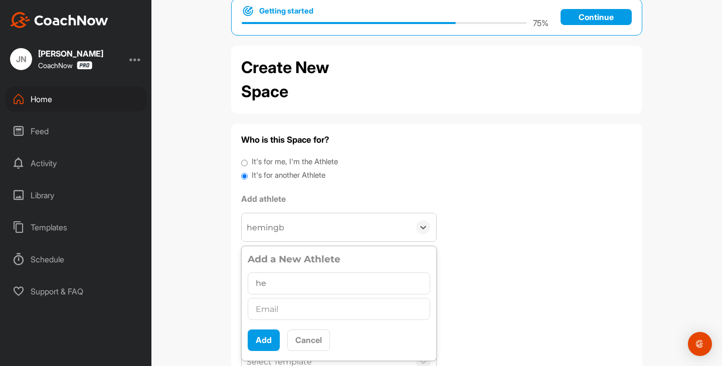
type input "h"
type input "Q"
type input "Owen Hemmingbrough"
click at [294, 317] on input "text" at bounding box center [339, 309] width 182 height 22
type input "hemingb"
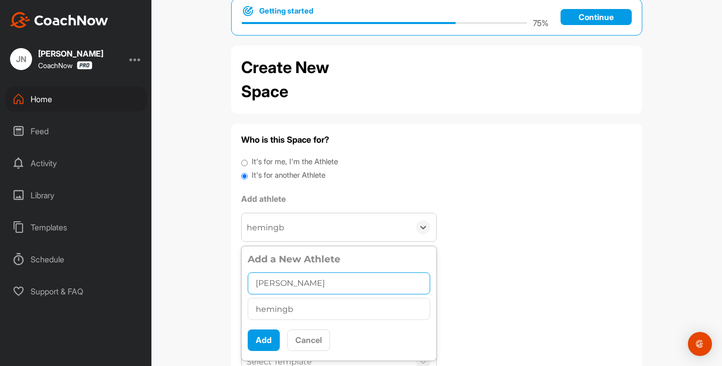
click at [300, 284] on input "Owen Hemmingbrough" at bounding box center [339, 284] width 182 height 22
click at [297, 288] on input "Owen Hemmingbroug" at bounding box center [339, 284] width 182 height 22
click at [344, 279] on input "Owen Hemingbroug" at bounding box center [339, 284] width 182 height 22
type input "Owen Hemingbrough"
click at [308, 316] on input "hemingb" at bounding box center [339, 309] width 182 height 22
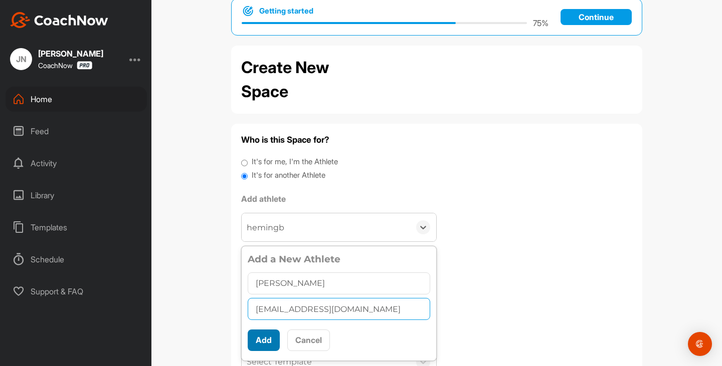
type input "hemingb@hotmail.com"
click at [273, 347] on button "Add" at bounding box center [264, 341] width 32 height 22
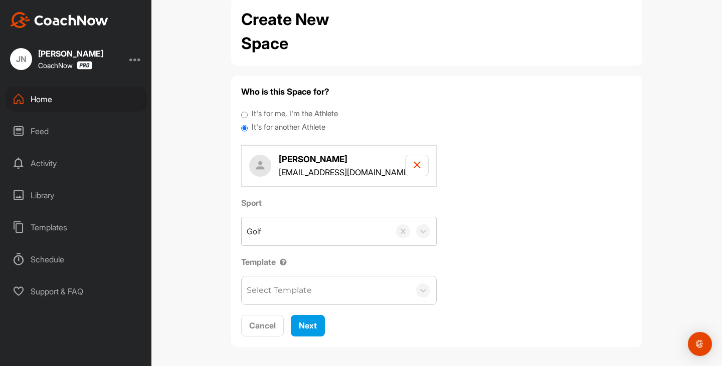
scroll to position [73, 0]
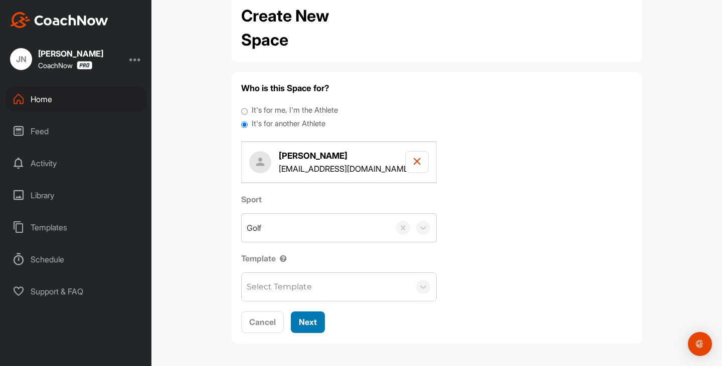
click at [314, 324] on button "Next" at bounding box center [308, 323] width 34 height 22
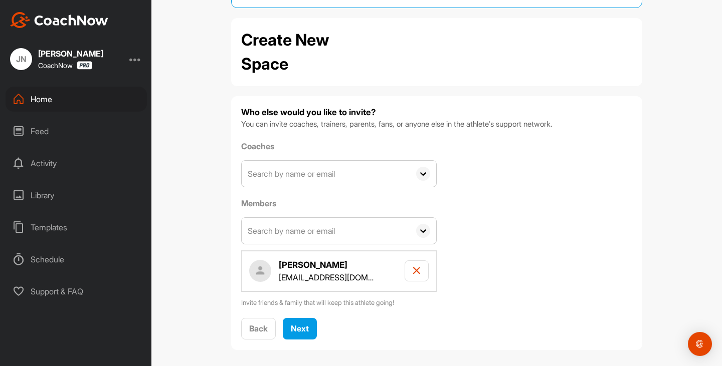
scroll to position [56, 0]
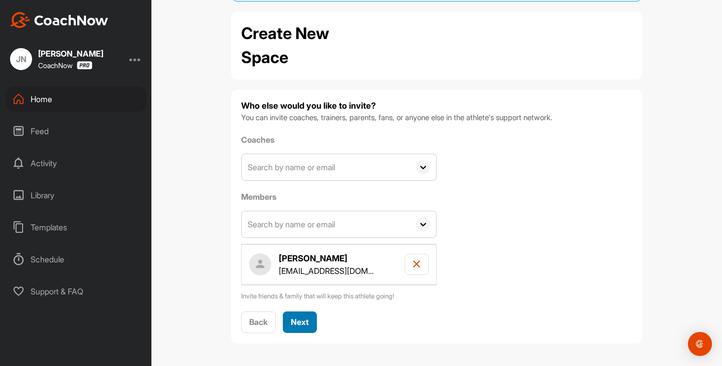
click at [306, 316] on div "Next" at bounding box center [300, 322] width 18 height 12
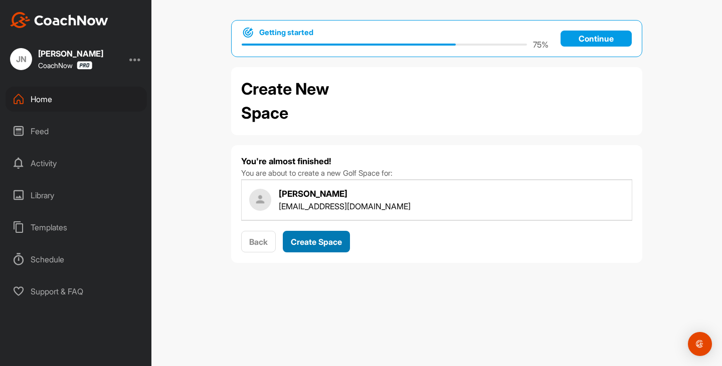
click at [323, 248] on button "Create Space" at bounding box center [316, 242] width 67 height 22
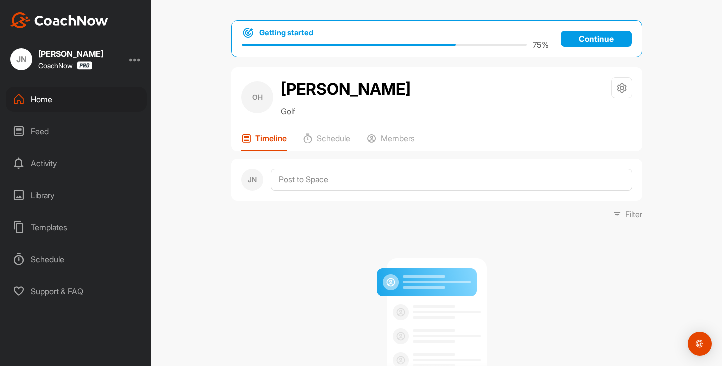
scroll to position [100, 0]
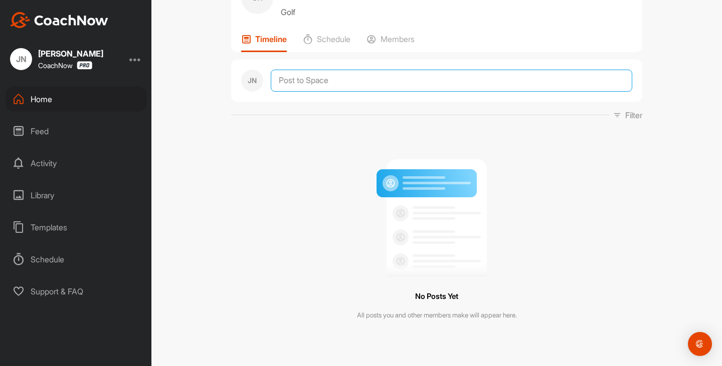
click at [318, 92] on textarea at bounding box center [451, 81] width 361 height 22
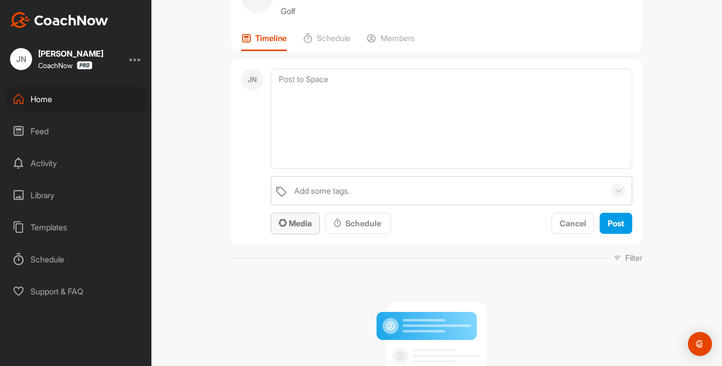
click at [298, 228] on span "Media" at bounding box center [295, 223] width 33 height 10
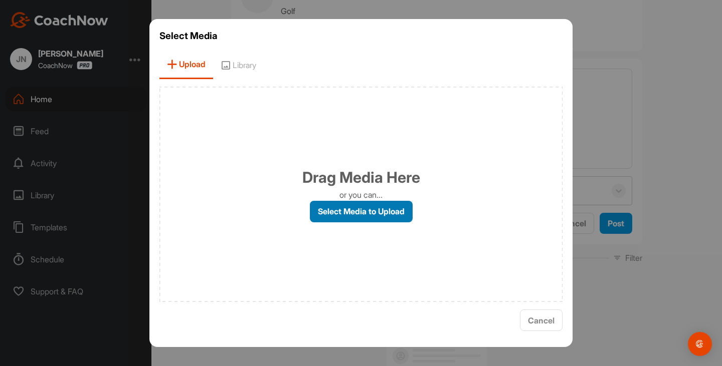
click at [327, 217] on label "Select Media to Upload" at bounding box center [361, 212] width 103 height 22
click at [0, 0] on input "Select Media to Upload" at bounding box center [0, 0] width 0 height 0
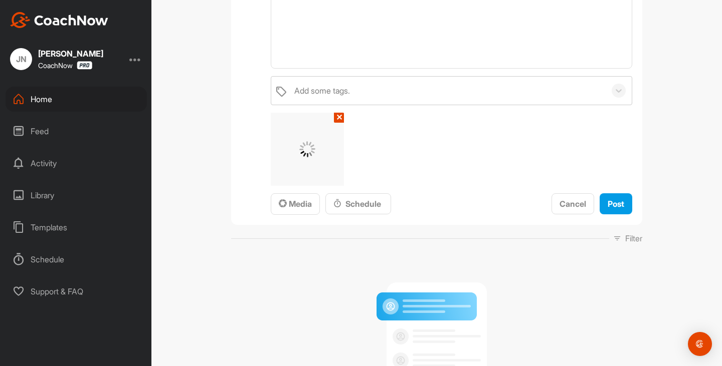
scroll to position [150, 0]
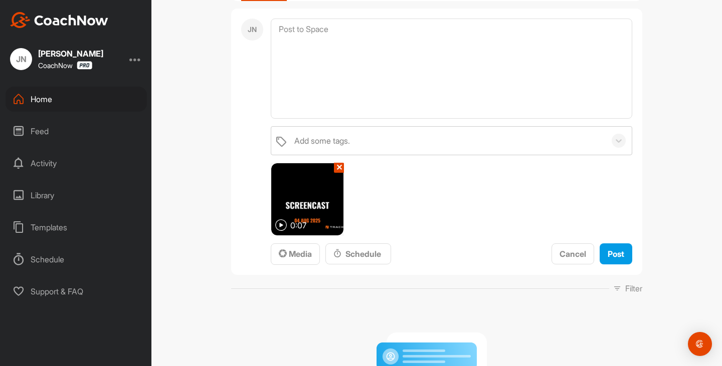
click at [277, 231] on img at bounding box center [281, 225] width 12 height 12
click at [334, 173] on button "✕" at bounding box center [339, 168] width 10 height 10
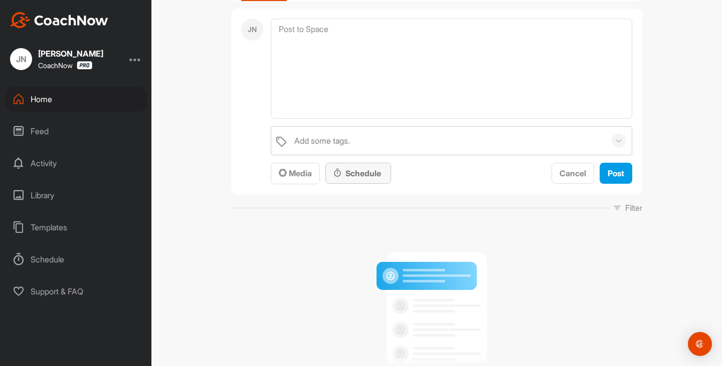
scroll to position [50, 0]
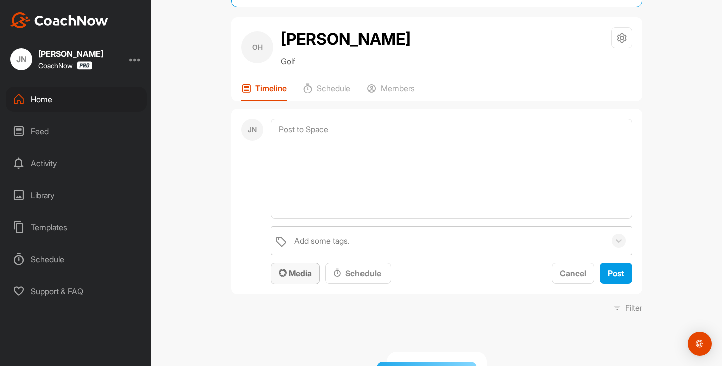
click at [306, 280] on div "Media" at bounding box center [295, 274] width 33 height 12
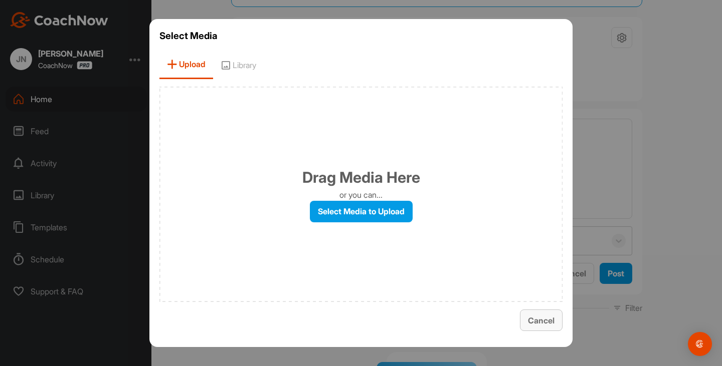
click at [541, 320] on span "Cancel" at bounding box center [541, 321] width 27 height 10
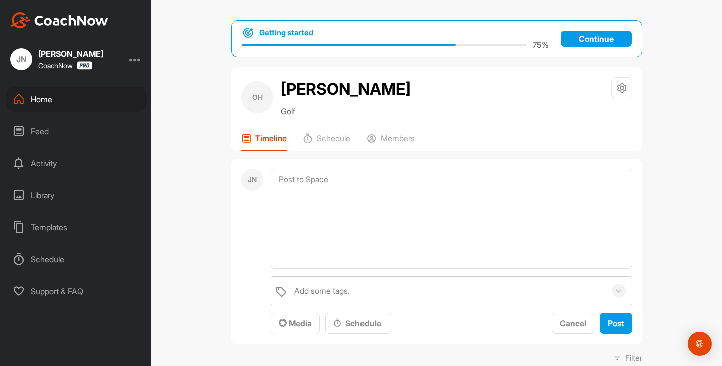
scroll to position [0, 0]
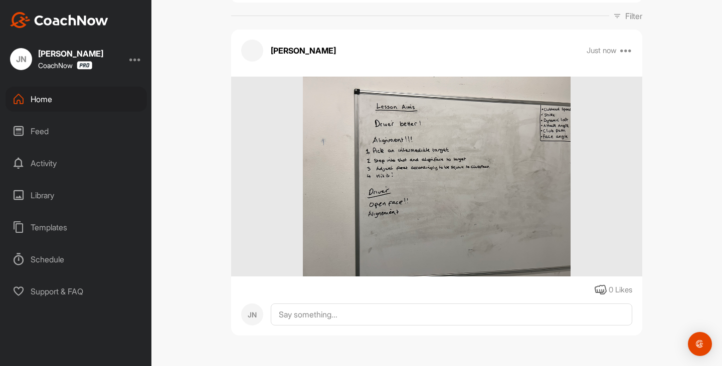
scroll to position [222, 0]
